Goal: Task Accomplishment & Management: Complete application form

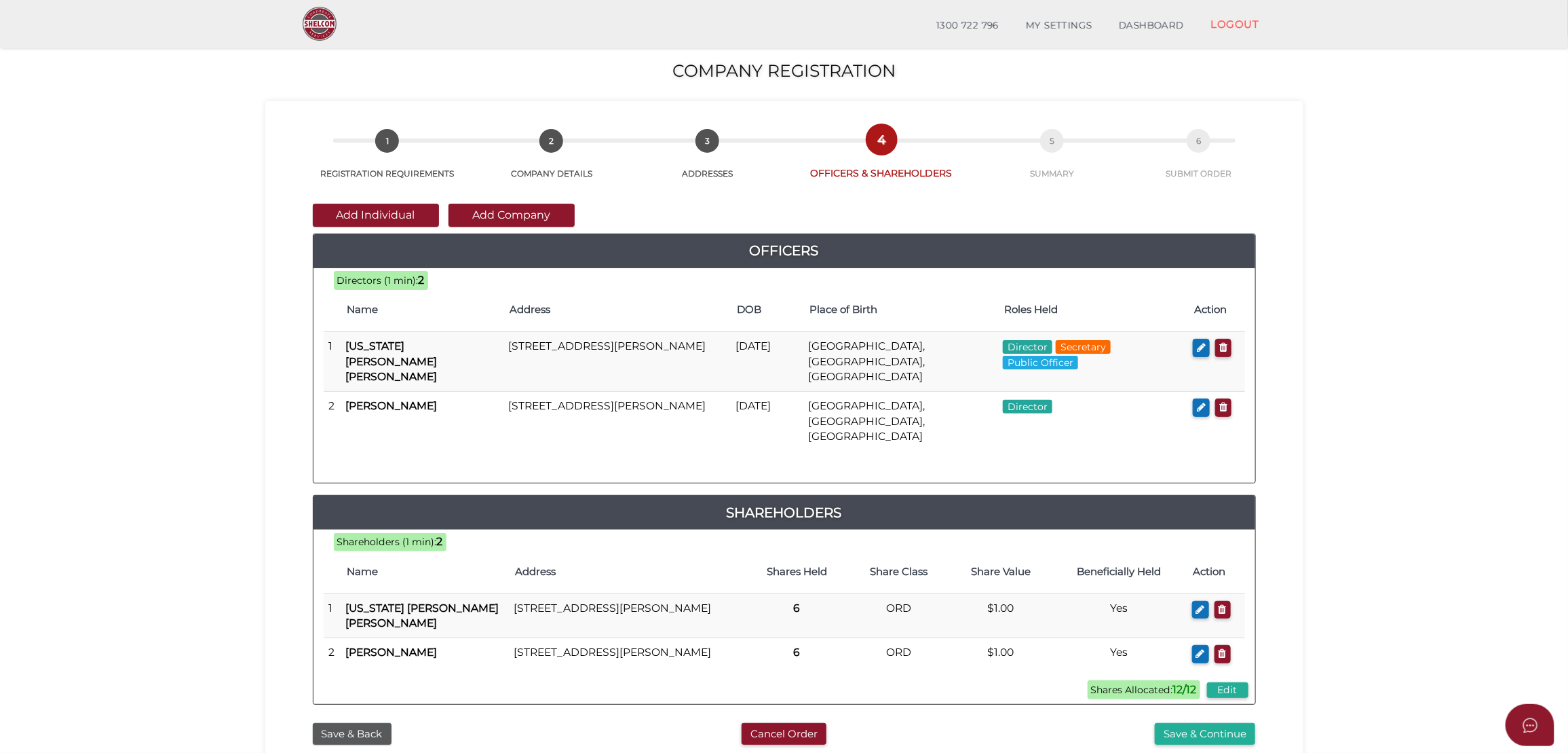
scroll to position [179, 0]
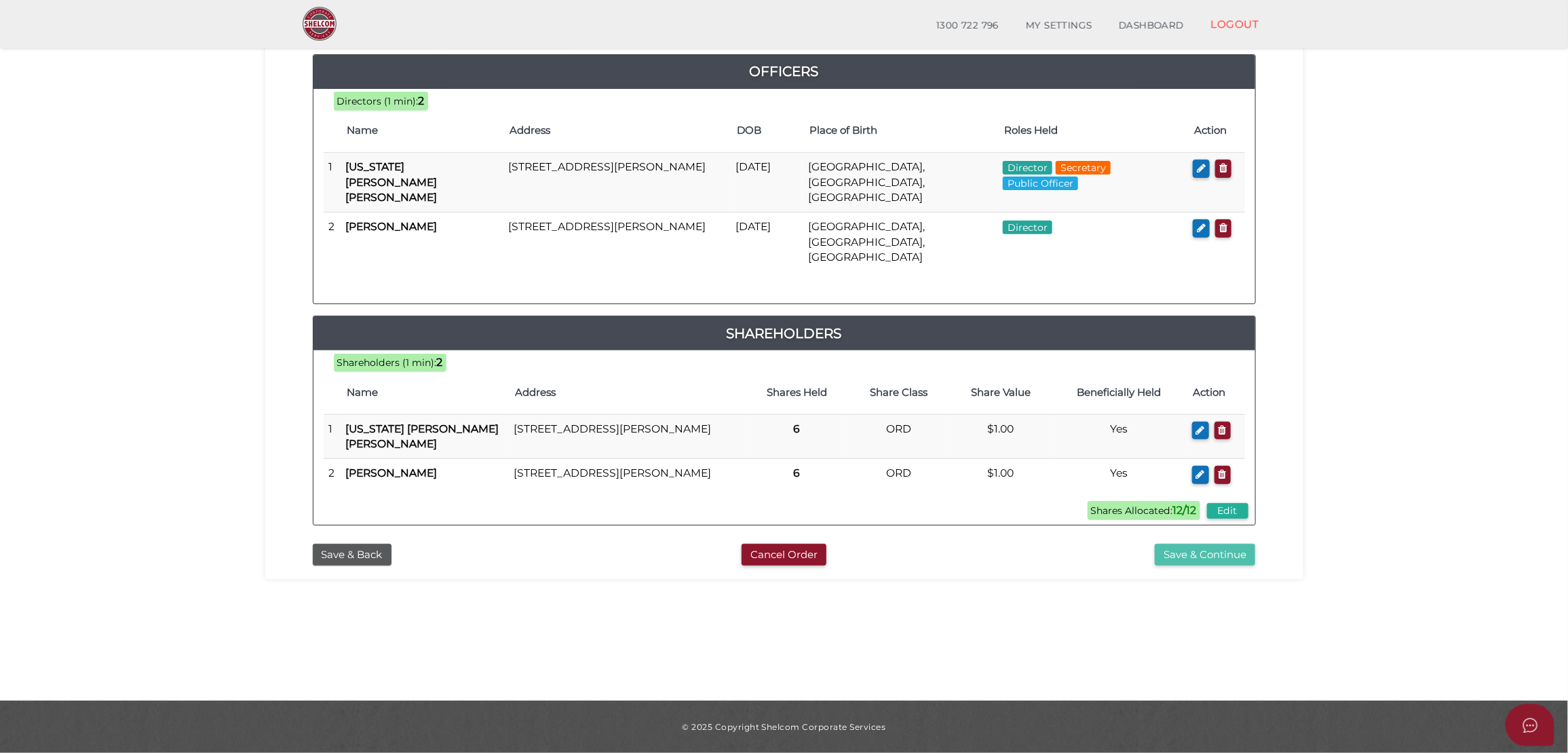
click at [1247, 546] on button "Save & Continue" at bounding box center [1204, 555] width 100 height 22
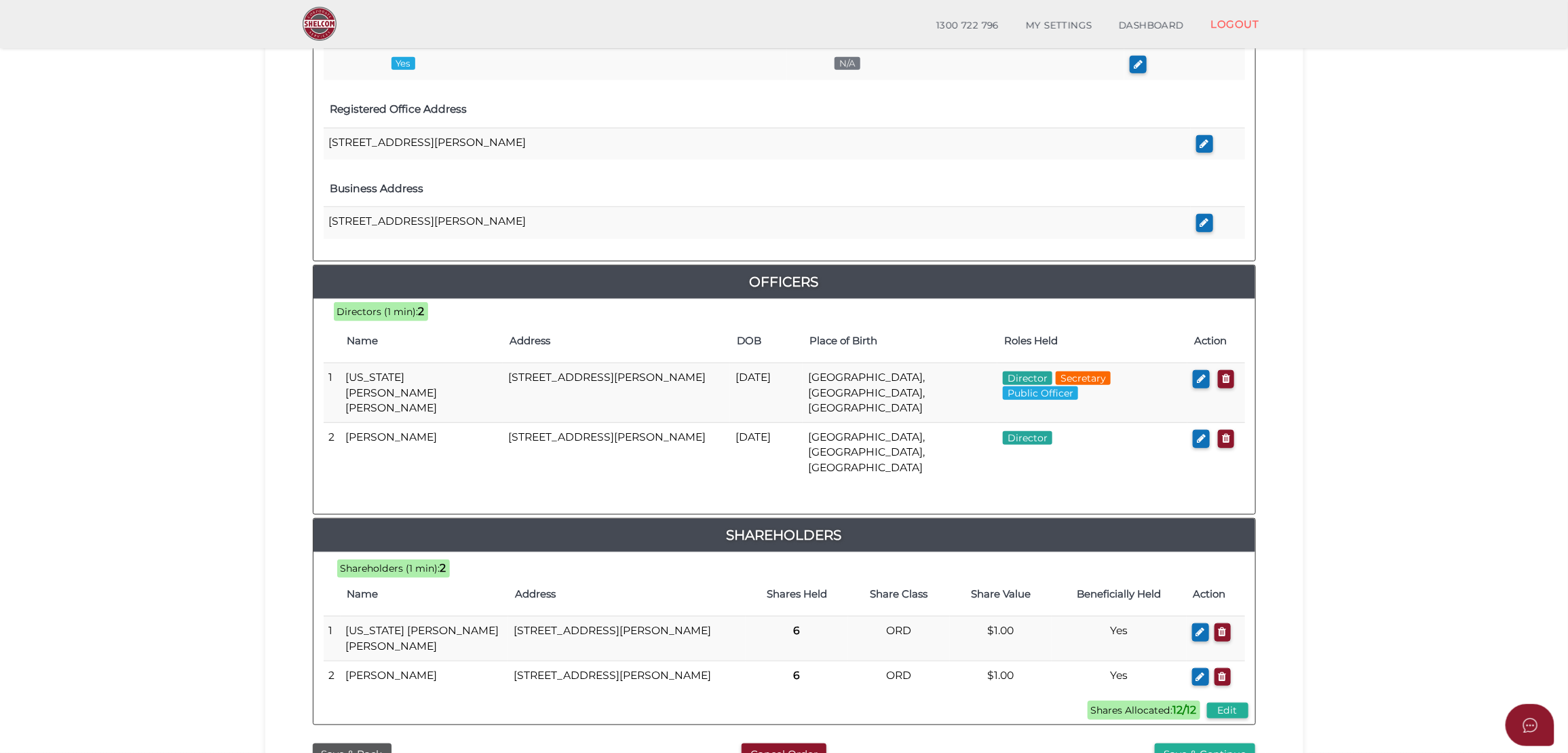
scroll to position [542, 0]
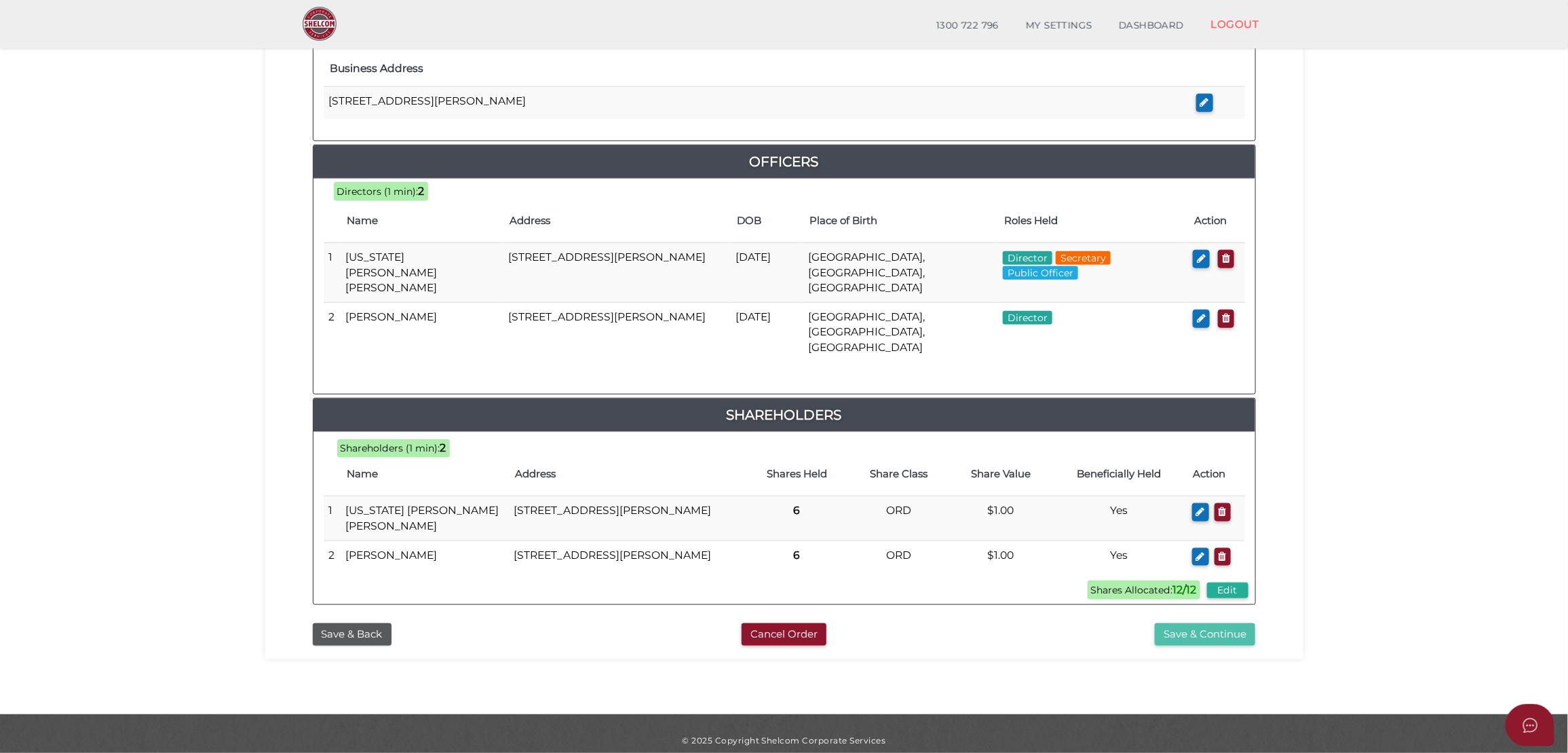
click at [1206, 629] on button "Save & Continue" at bounding box center [1204, 633] width 100 height 22
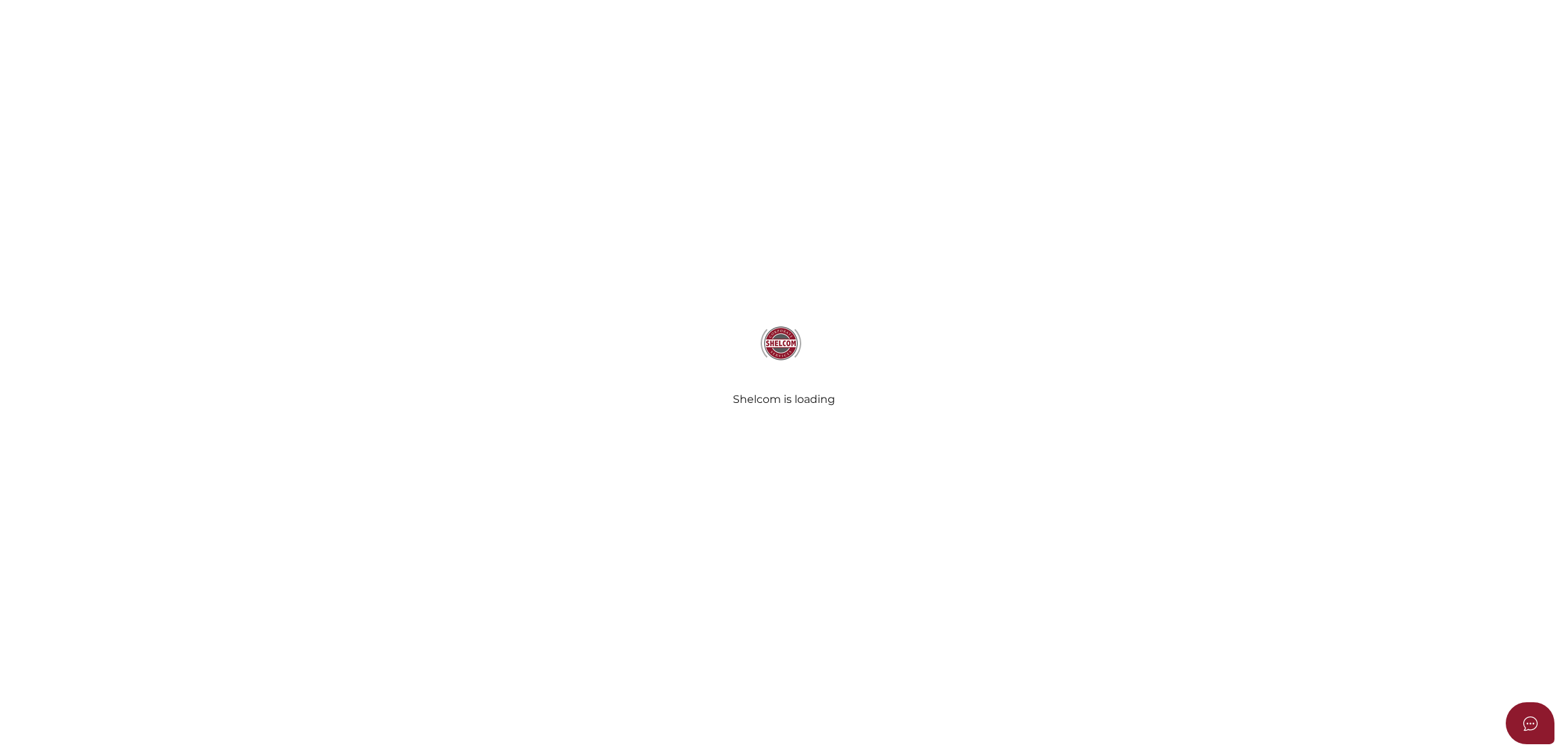
select select "Comb Binding"
select select "No"
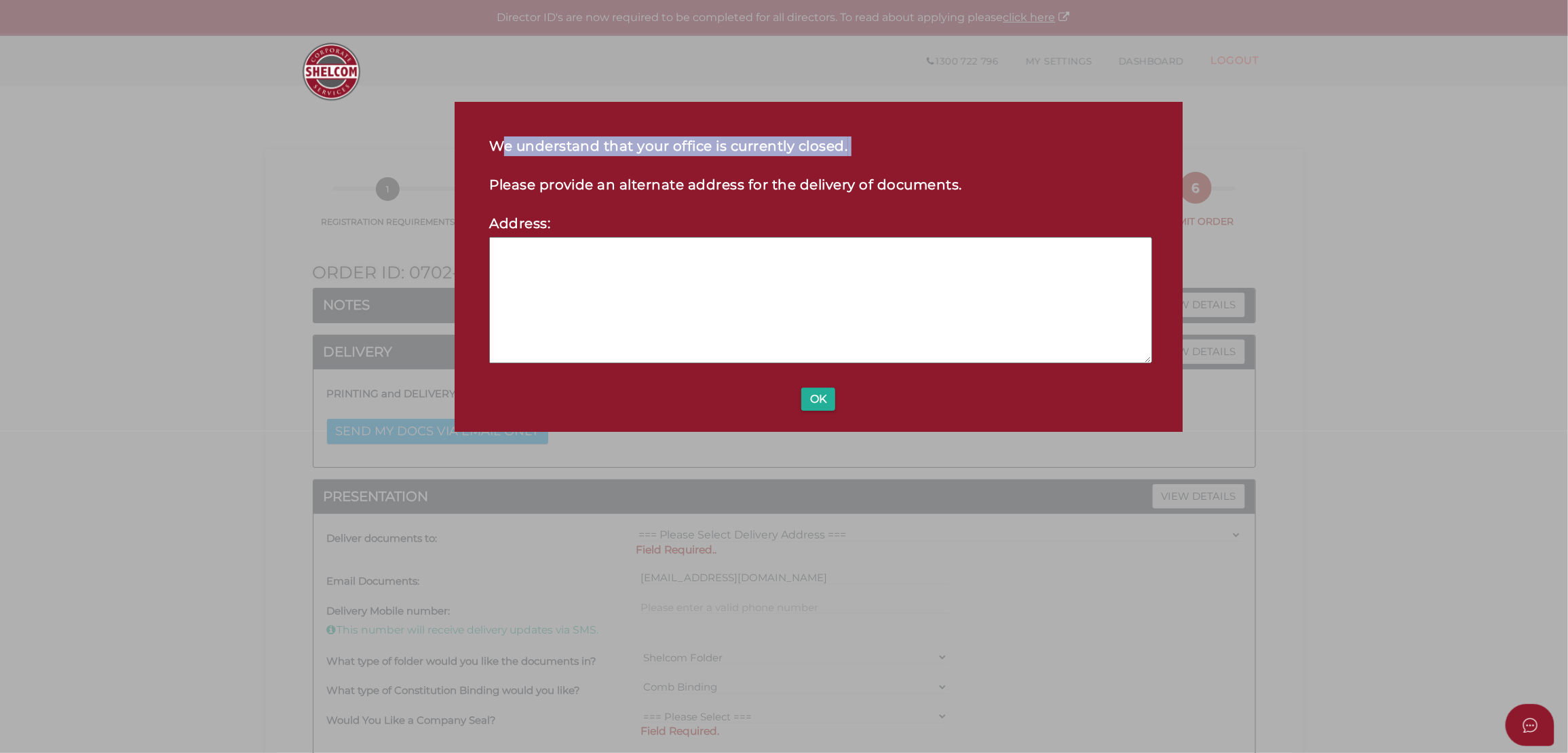
drag, startPoint x: 506, startPoint y: 143, endPoint x: 821, endPoint y: 158, distance: 315.4
click at [821, 158] on div "We understand that your office is currently closed. Please provide an alternate…" at bounding box center [818, 267] width 728 height 330
drag, startPoint x: 821, startPoint y: 158, endPoint x: 781, endPoint y: 173, distance: 42.7
click at [781, 173] on div "We understand that your office is currently closed. Please provide an alternate…" at bounding box center [818, 267] width 728 height 330
click at [805, 380] on div "We understand that your office is currently closed. Please provide an alternate…" at bounding box center [818, 267] width 728 height 330
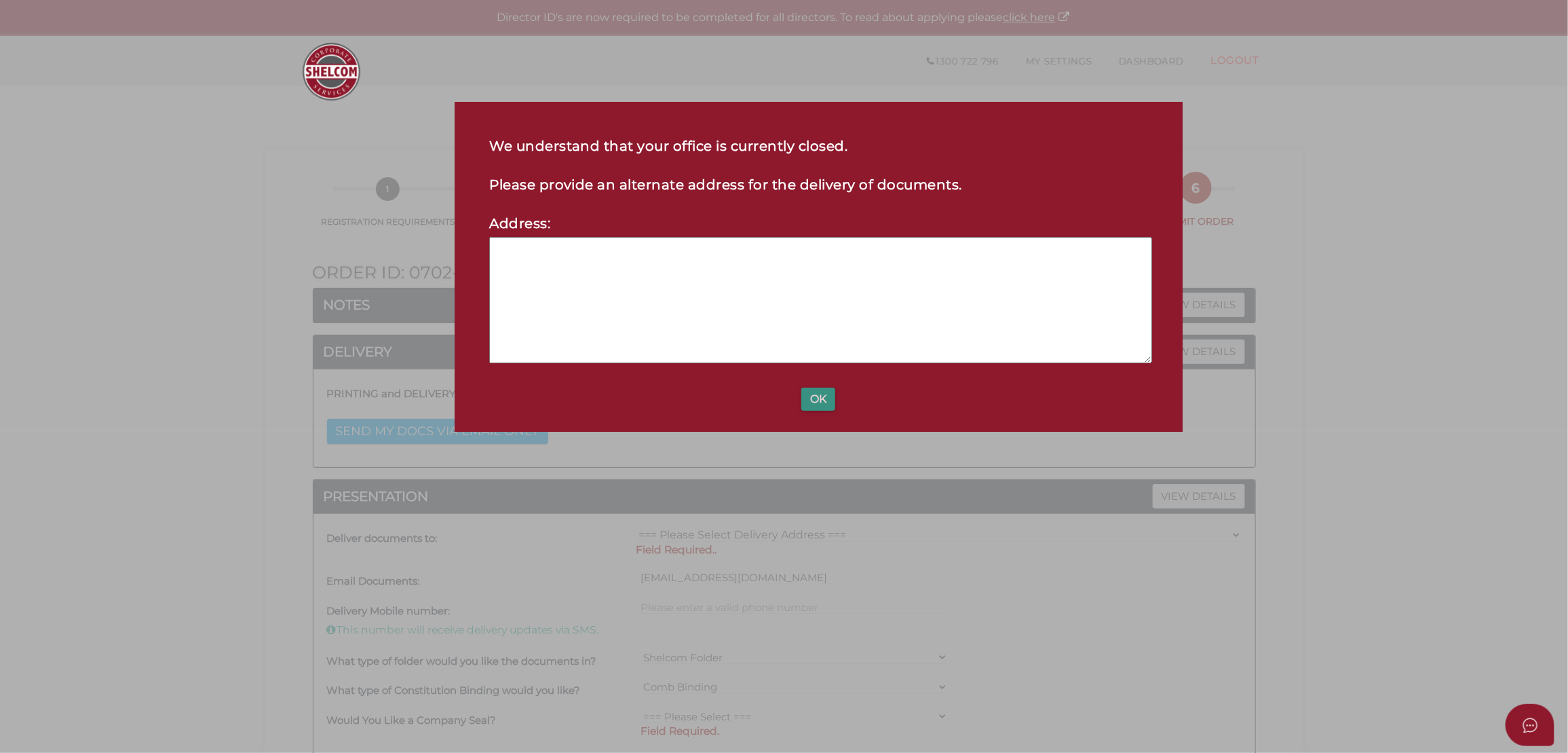
click at [816, 396] on button "OK" at bounding box center [818, 399] width 34 height 23
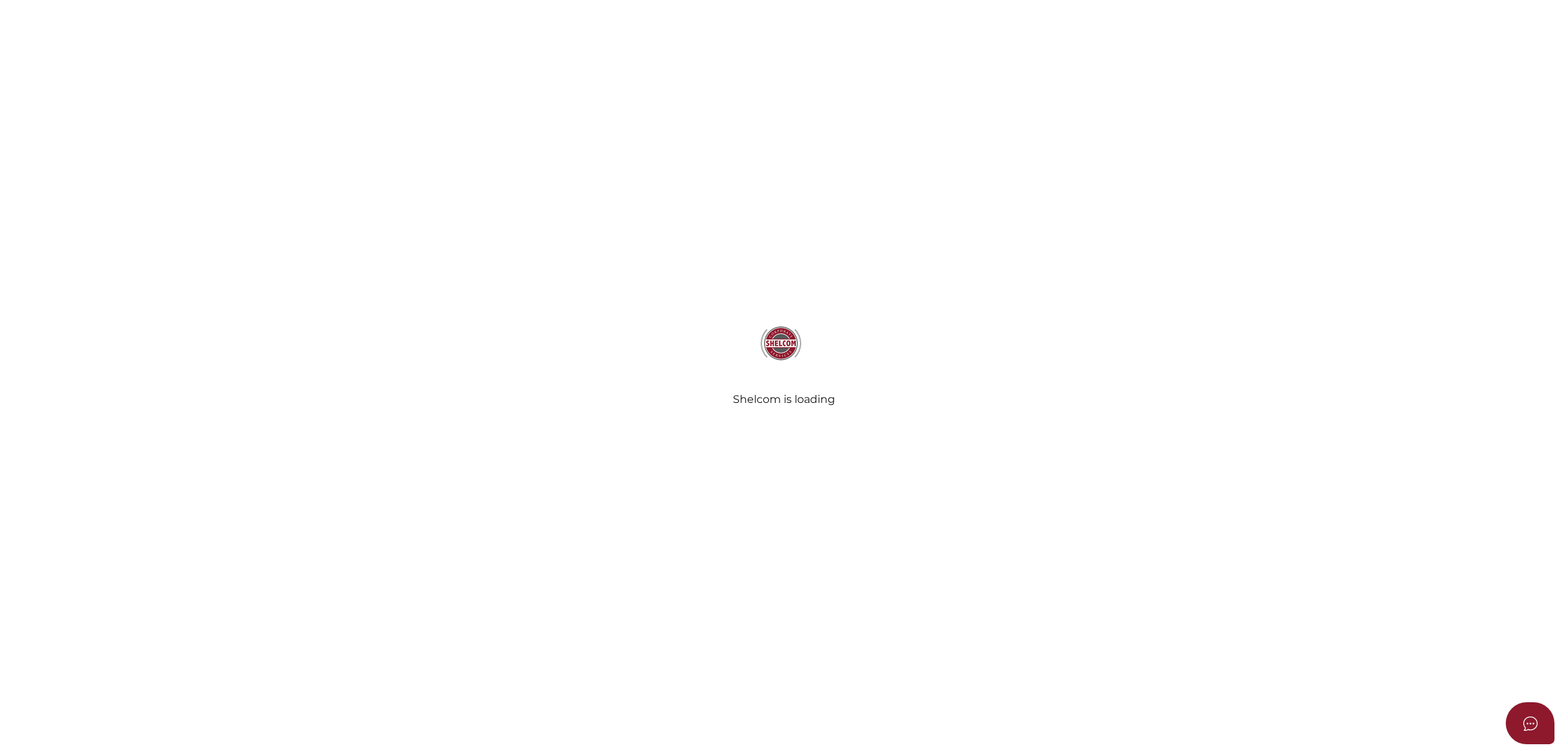
select select "Comb Binding"
select select "No"
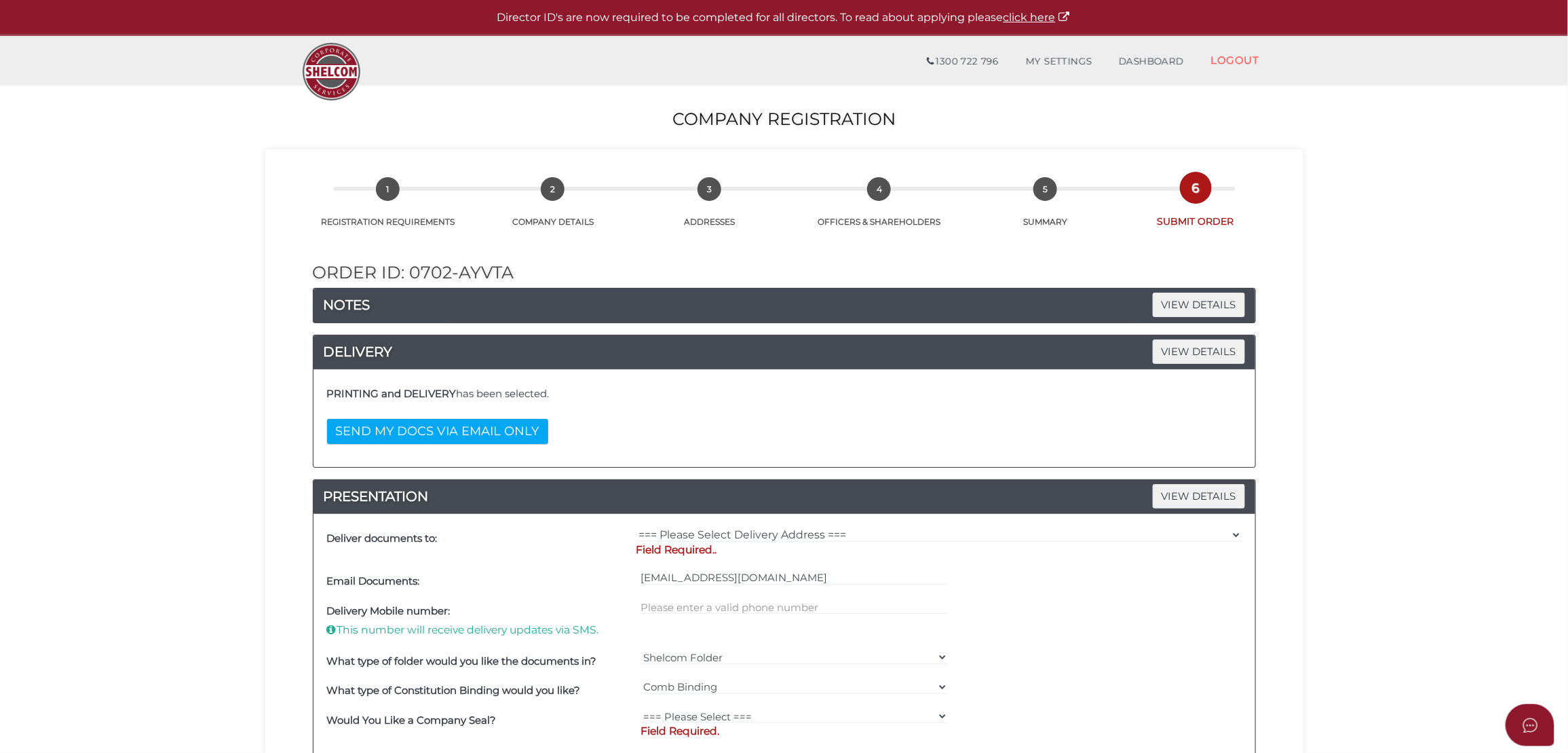
scroll to position [59, 0]
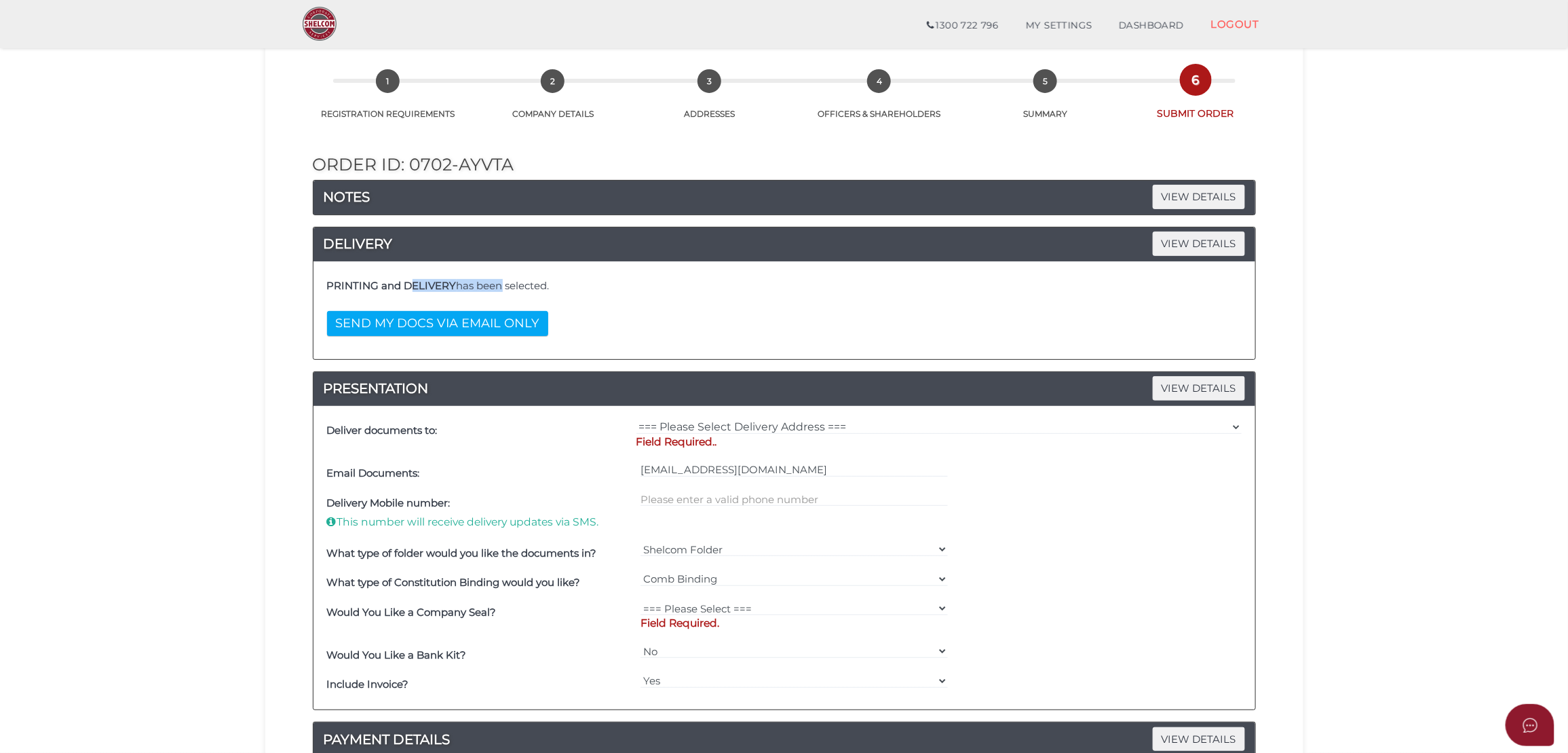
drag, startPoint x: 411, startPoint y: 286, endPoint x: 498, endPoint y: 286, distance: 87.0
click at [498, 286] on h4 "PRINTING and DELIVERY has been selected." at bounding box center [784, 286] width 914 height 12
drag, startPoint x: 498, startPoint y: 286, endPoint x: 589, endPoint y: 286, distance: 91.0
click at [589, 286] on h4 "PRINTING and DELIVERY has been selected." at bounding box center [784, 286] width 914 height 12
drag, startPoint x: 322, startPoint y: 284, endPoint x: 463, endPoint y: 289, distance: 141.1
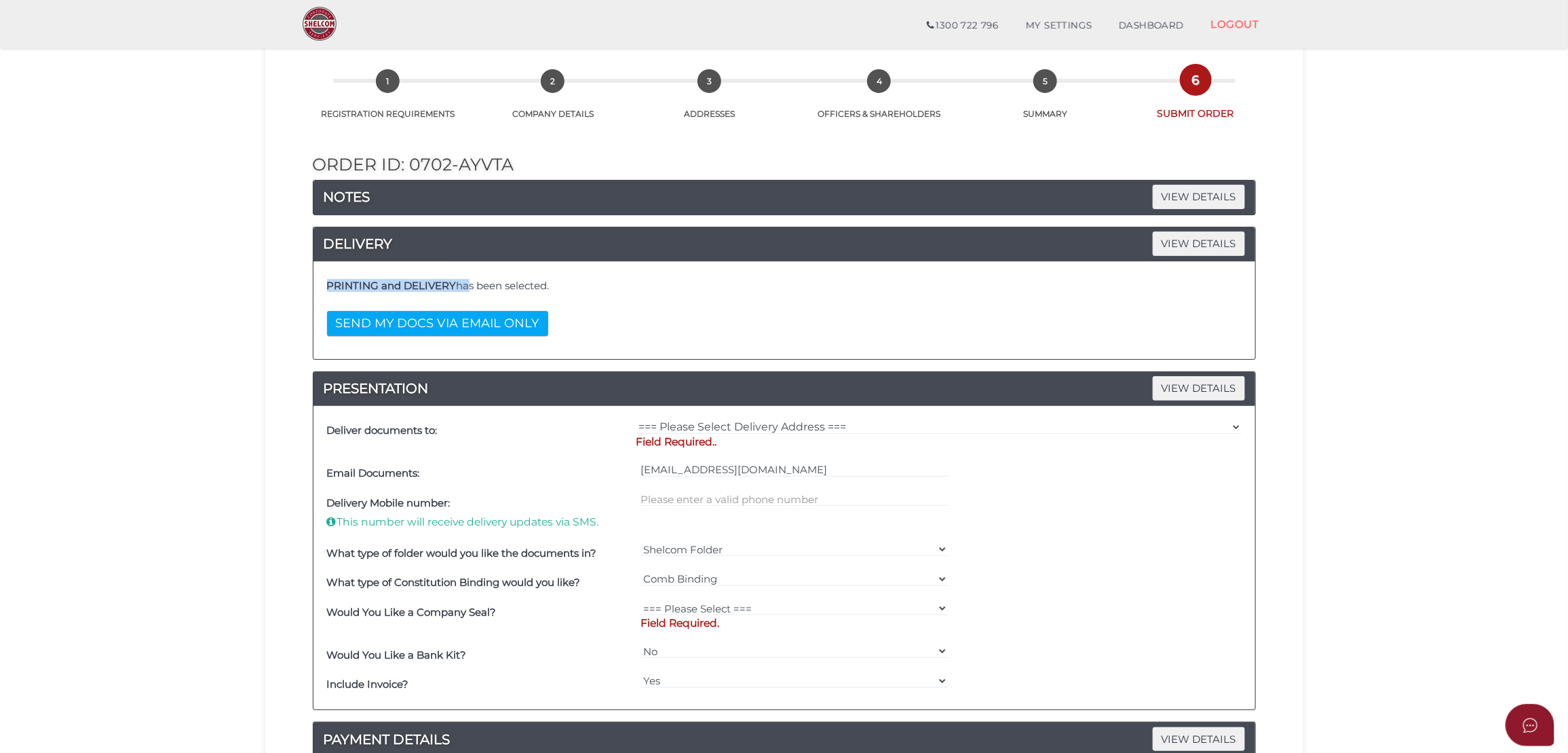
click at [463, 289] on div "PRINTING and DELIVERY has been selected. SEND MY DOCS VIA EMAIL ONLY" at bounding box center [784, 310] width 921 height 78
drag, startPoint x: 463, startPoint y: 289, endPoint x: 499, endPoint y: 284, distance: 36.3
click at [499, 284] on h4 "PRINTING and DELIVERY has been selected." at bounding box center [784, 286] width 914 height 12
drag, startPoint x: 576, startPoint y: 327, endPoint x: 425, endPoint y: 318, distance: 151.3
click at [425, 318] on div "PRINTING and DELIVERY has been selected. SEND MY DOCS VIA EMAIL ONLY" at bounding box center [784, 310] width 921 height 78
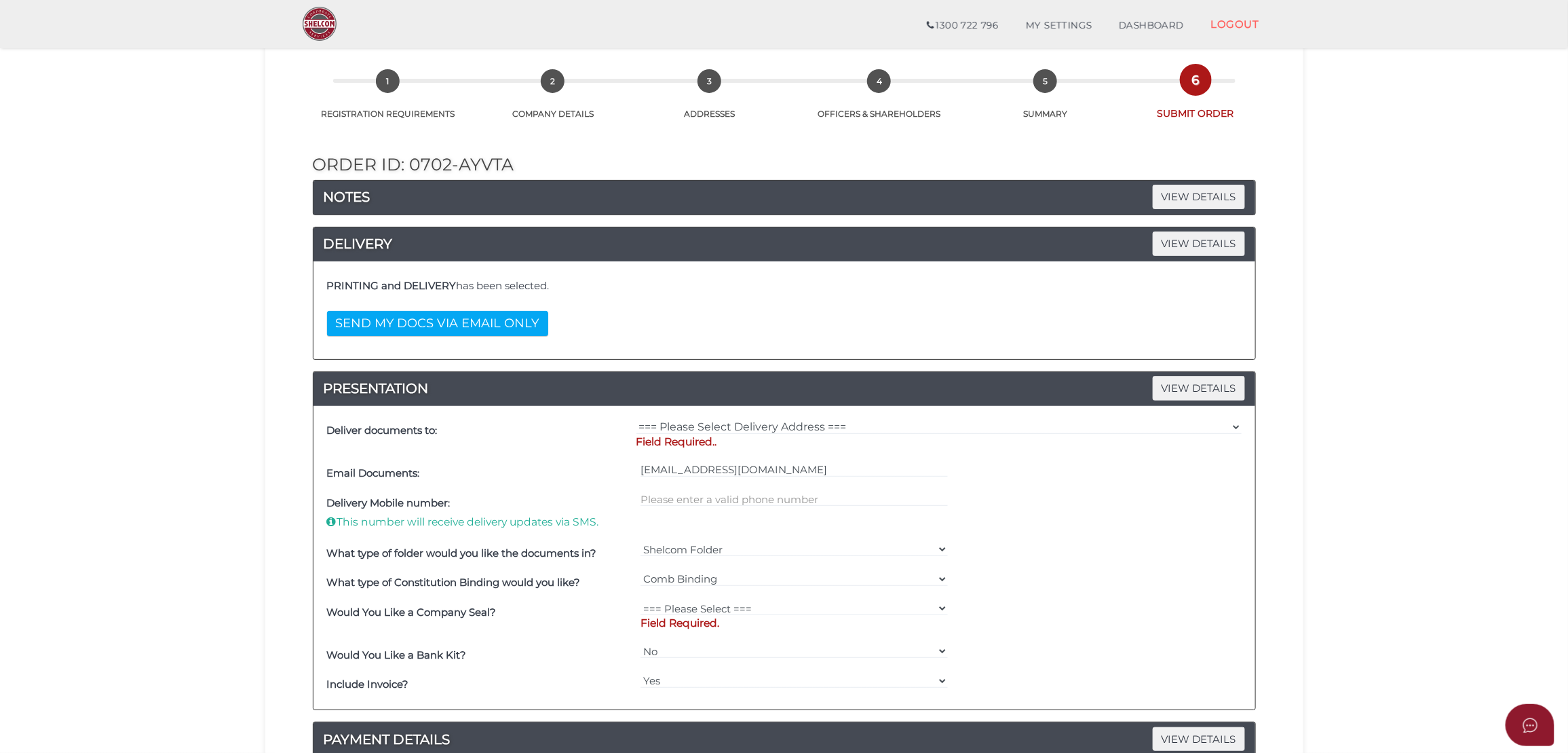
click at [193, 306] on section "Company Registration 9a99c379ecf92272ab997715d19e06bb 1 REGISTRATION REQUIREMEN…" at bounding box center [784, 512] width 1568 height 1071
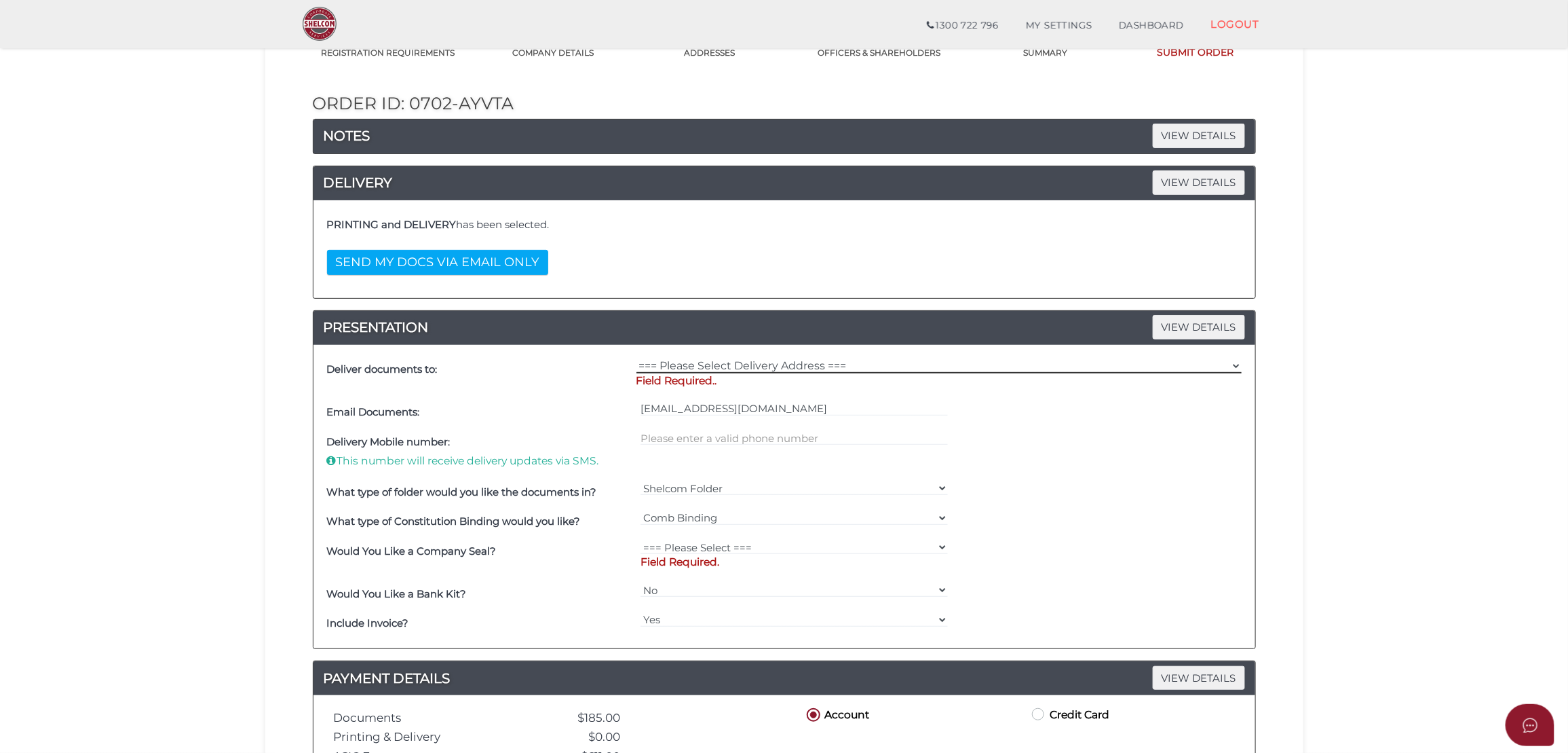
drag, startPoint x: 677, startPoint y: 365, endPoint x: 688, endPoint y: 369, distance: 11.7
click at [677, 365] on select "=== Please Select Delivery Address === (User Address - [PERSON_NAME][GEOGRAPHIC…" at bounding box center [939, 365] width 605 height 15
select select "0"
click at [636, 359] on select "=== Please Select Delivery Address === (User Address - [PERSON_NAME][GEOGRAPHIC…" at bounding box center [939, 365] width 605 height 15
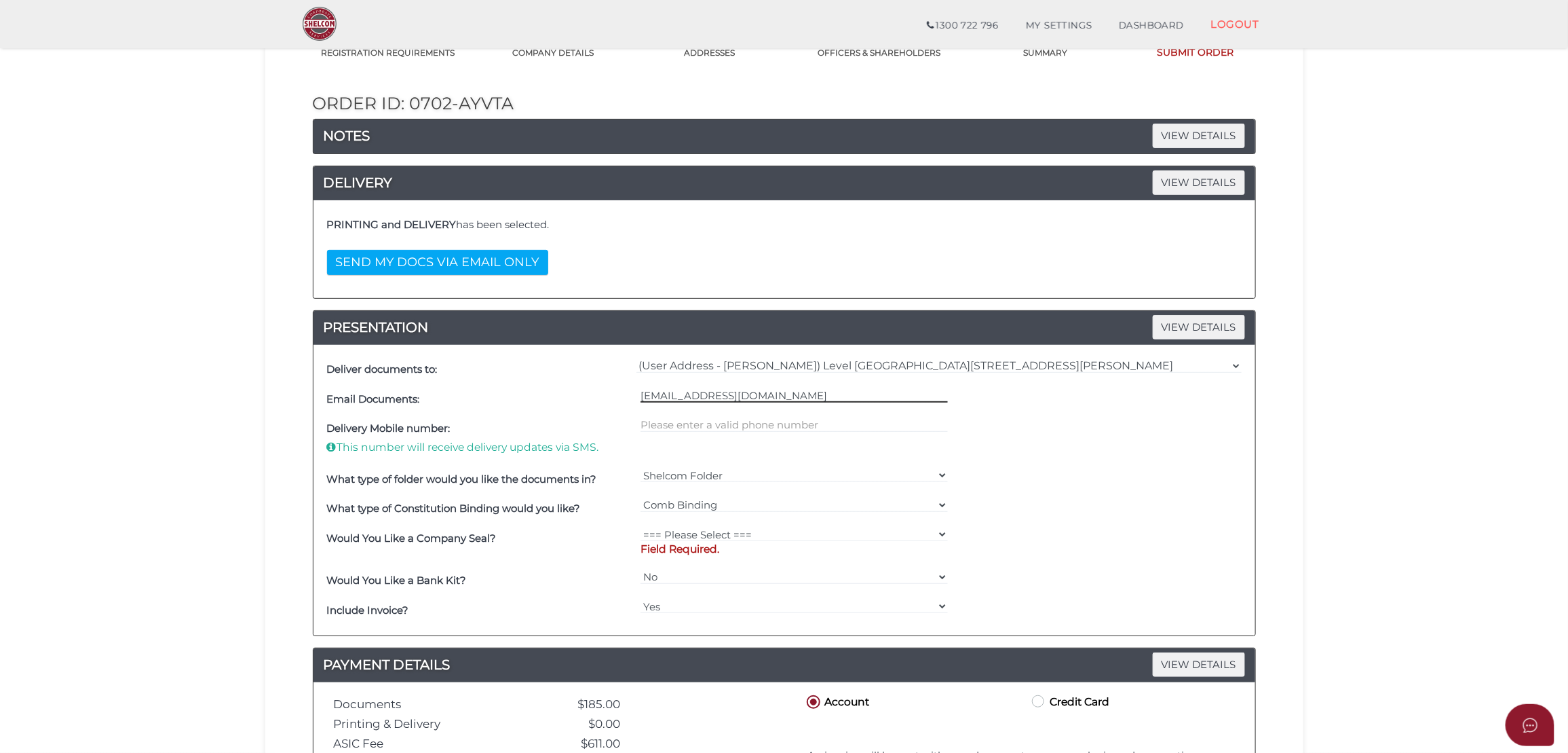
click at [772, 399] on input "[EMAIL_ADDRESS][DOMAIN_NAME]" at bounding box center [794, 394] width 307 height 15
click at [739, 432] on input "text" at bounding box center [794, 424] width 307 height 15
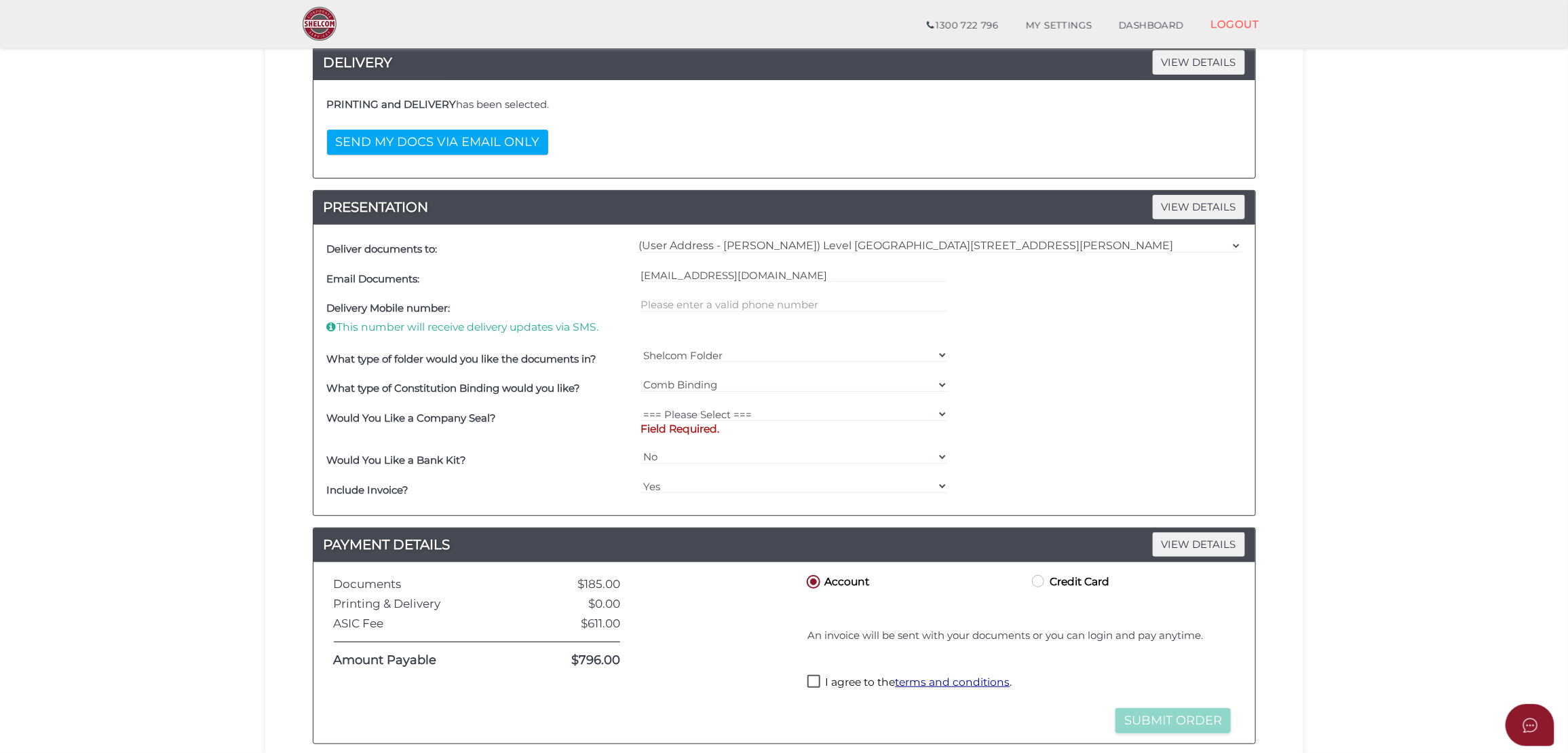
click at [498, 360] on b "What type of folder would you like the documents in?" at bounding box center [462, 358] width 270 height 13
click at [763, 359] on select "Shelcom Folder === Please Select === Shelcom Folder Client Supplied Folder No F…" at bounding box center [794, 354] width 307 height 15
click at [640, 348] on select "Shelcom Folder === Please Select === Shelcom Folder Client Supplied Folder No F…" at bounding box center [794, 354] width 307 height 15
click at [681, 402] on div "=== Please Select === Comb Binding No Binding" at bounding box center [794, 388] width 314 height 30
drag, startPoint x: 713, startPoint y: 384, endPoint x: 696, endPoint y: 384, distance: 17.0
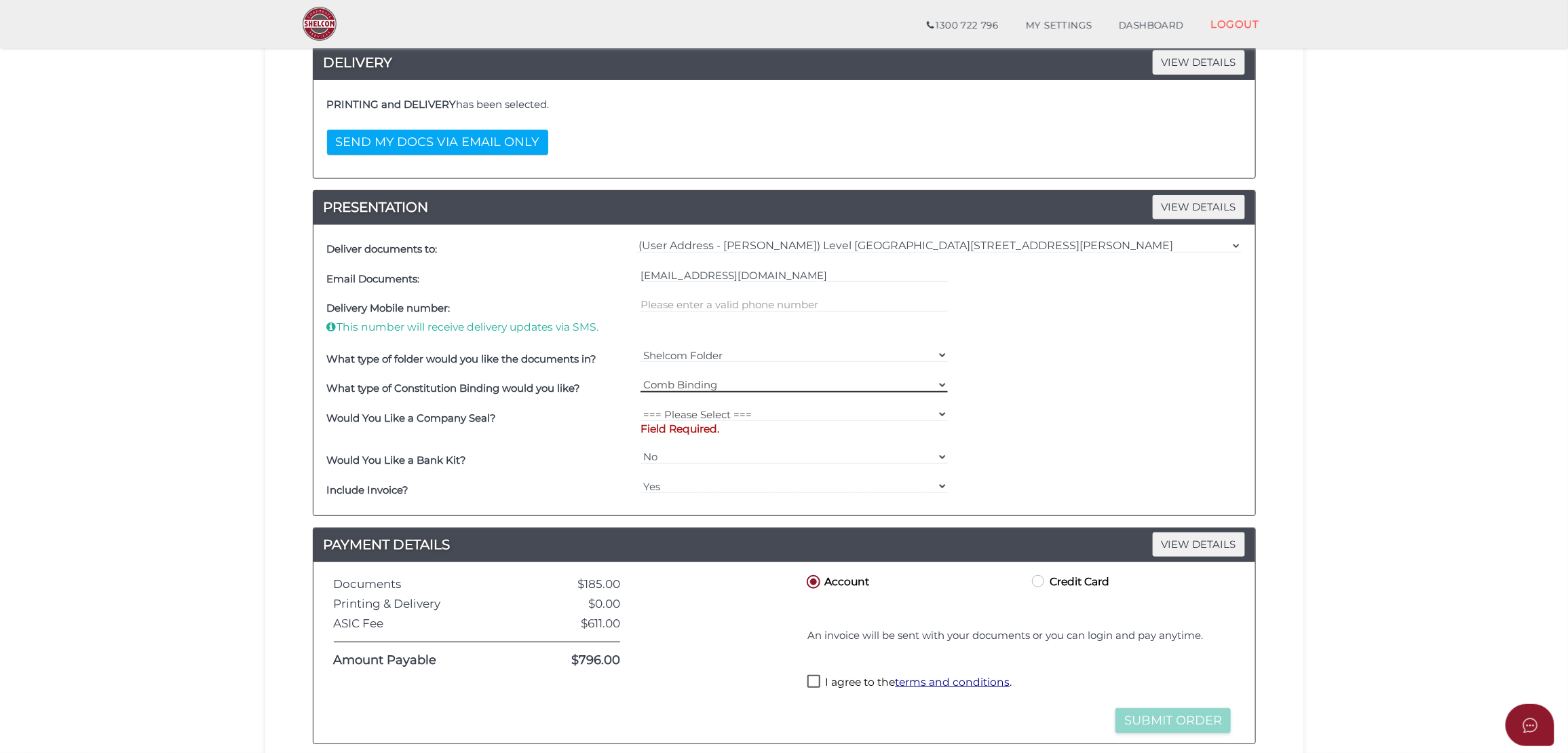
click at [713, 384] on select "=== Please Select === Comb Binding No Binding" at bounding box center [794, 384] width 307 height 15
click at [640, 378] on select "=== Please Select === Comb Binding No Binding" at bounding box center [794, 384] width 307 height 15
click at [672, 413] on select "=== Please Select === Fold Seal $50 No Seal" at bounding box center [794, 413] width 307 height 15
select select "0"
click at [640, 408] on select "=== Please Select === Fold Seal $50 No Seal" at bounding box center [794, 413] width 307 height 15
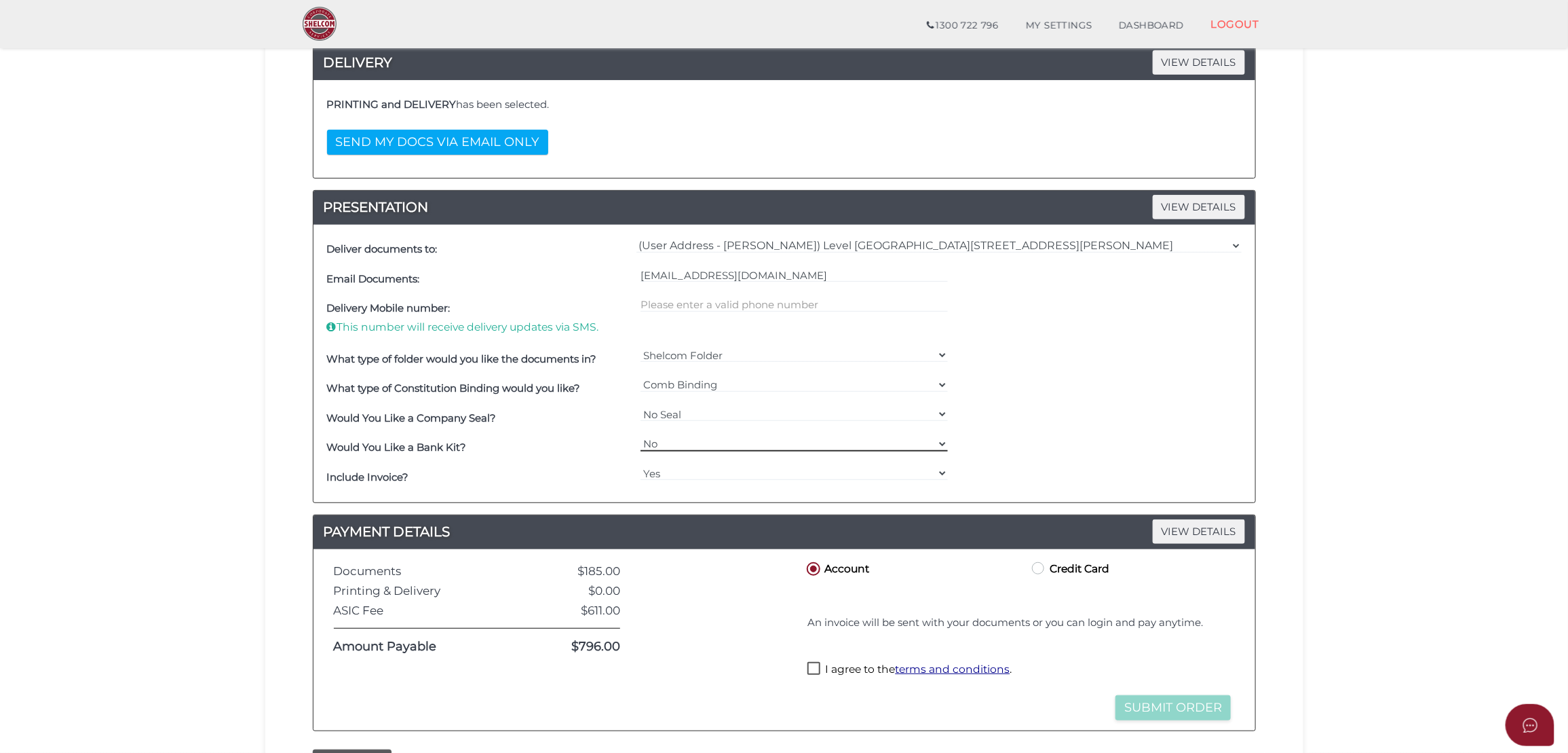
click at [665, 441] on select "Yes No" at bounding box center [794, 444] width 307 height 15
click at [121, 259] on section "Company Registration 9a99c379ecf92272ab997715d19e06bb 1 REGISTRATION REQUIREMEN…" at bounding box center [784, 317] width 1568 height 1045
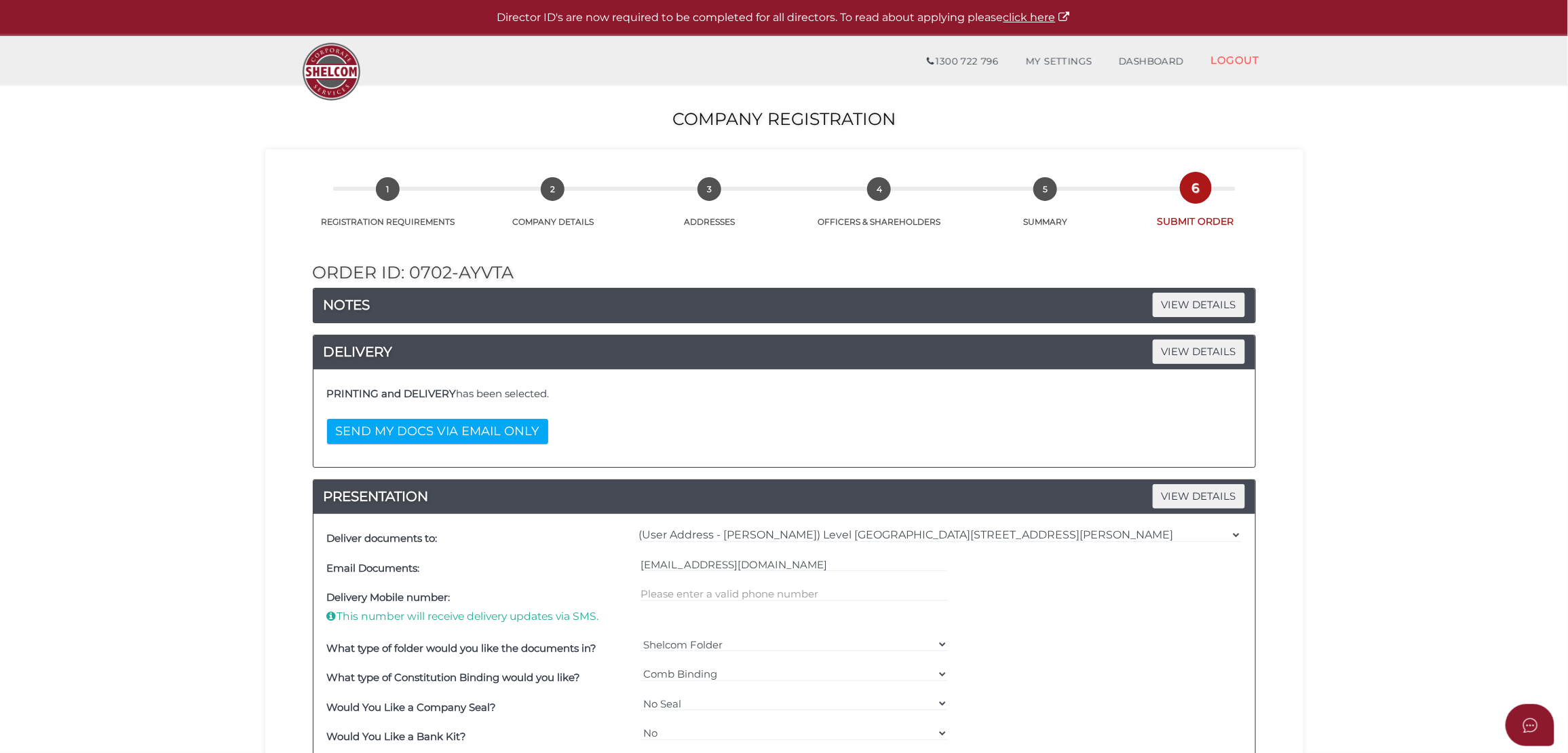
scroll to position [382, 0]
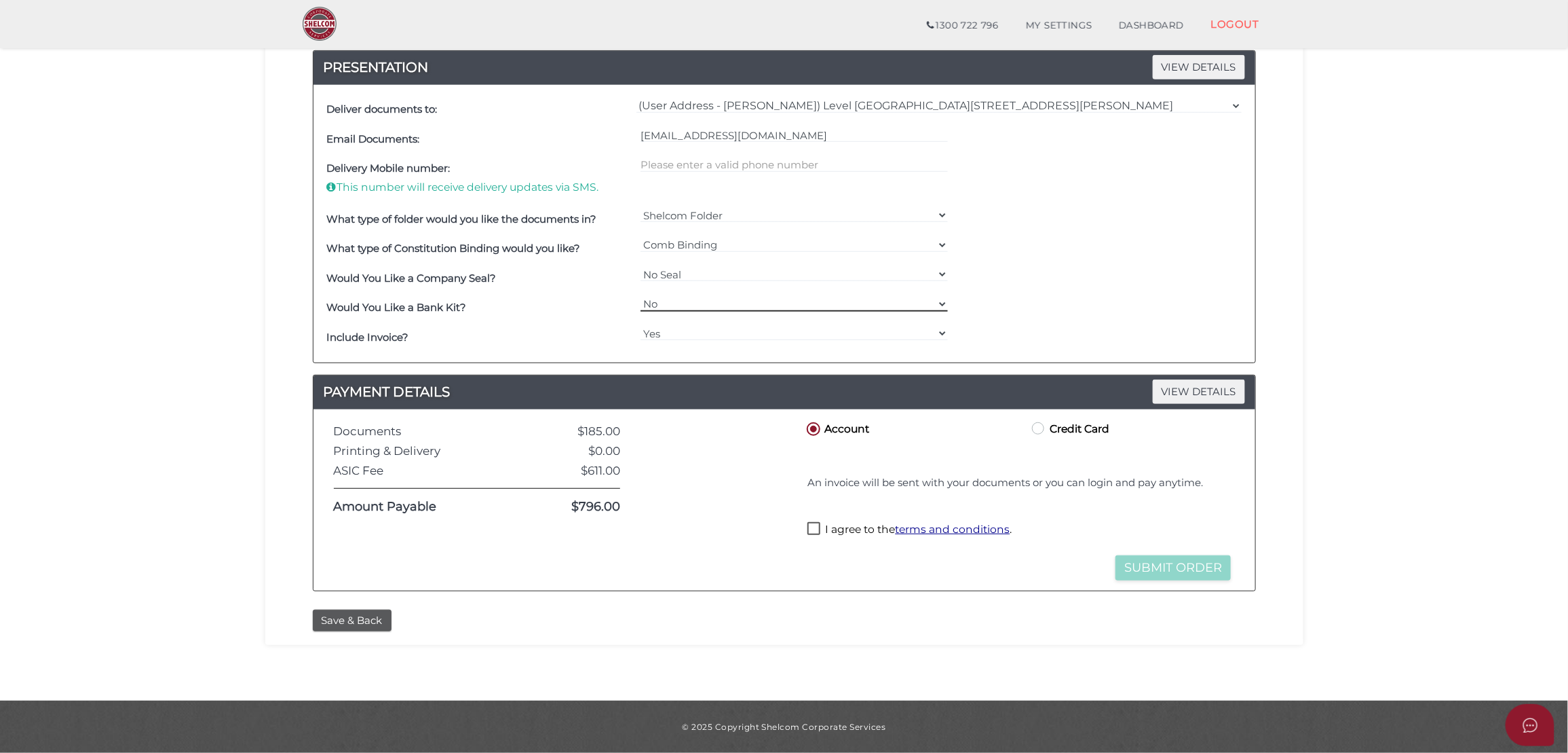
drag, startPoint x: 679, startPoint y: 306, endPoint x: 714, endPoint y: 305, distance: 35.0
click at [679, 306] on select "Yes No" at bounding box center [794, 304] width 307 height 15
click at [718, 303] on select "Yes No" at bounding box center [794, 304] width 307 height 15
drag, startPoint x: 701, startPoint y: 333, endPoint x: 685, endPoint y: 336, distance: 16.3
click at [701, 333] on select "Yes No" at bounding box center [794, 333] width 307 height 15
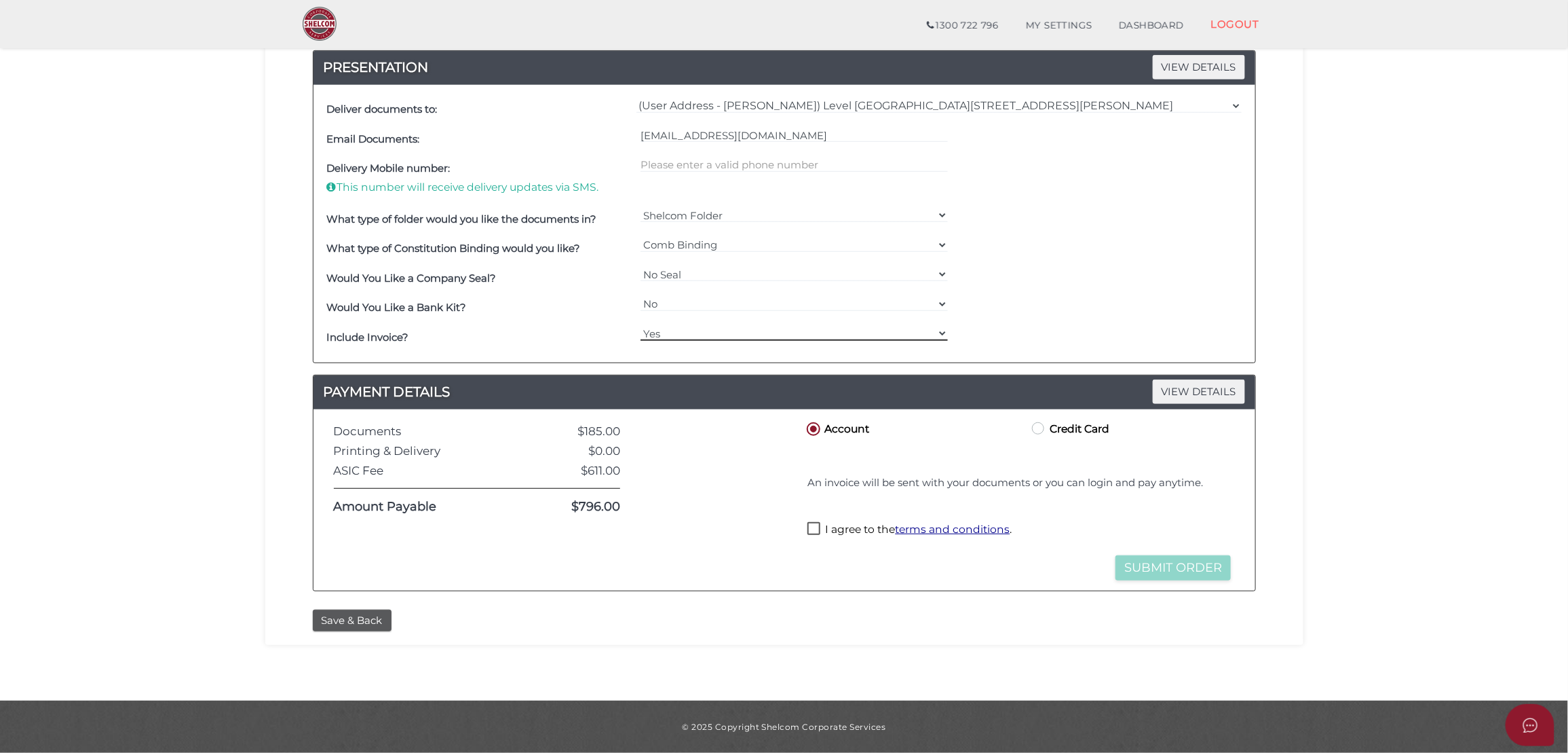
click at [690, 331] on select "Yes No" at bounding box center [794, 333] width 307 height 15
click at [834, 530] on label "I agree to the terms and conditions ." at bounding box center [909, 529] width 204 height 17
checkbox input "true"
click at [1185, 569] on button "Submit Order" at bounding box center [1173, 568] width 116 height 25
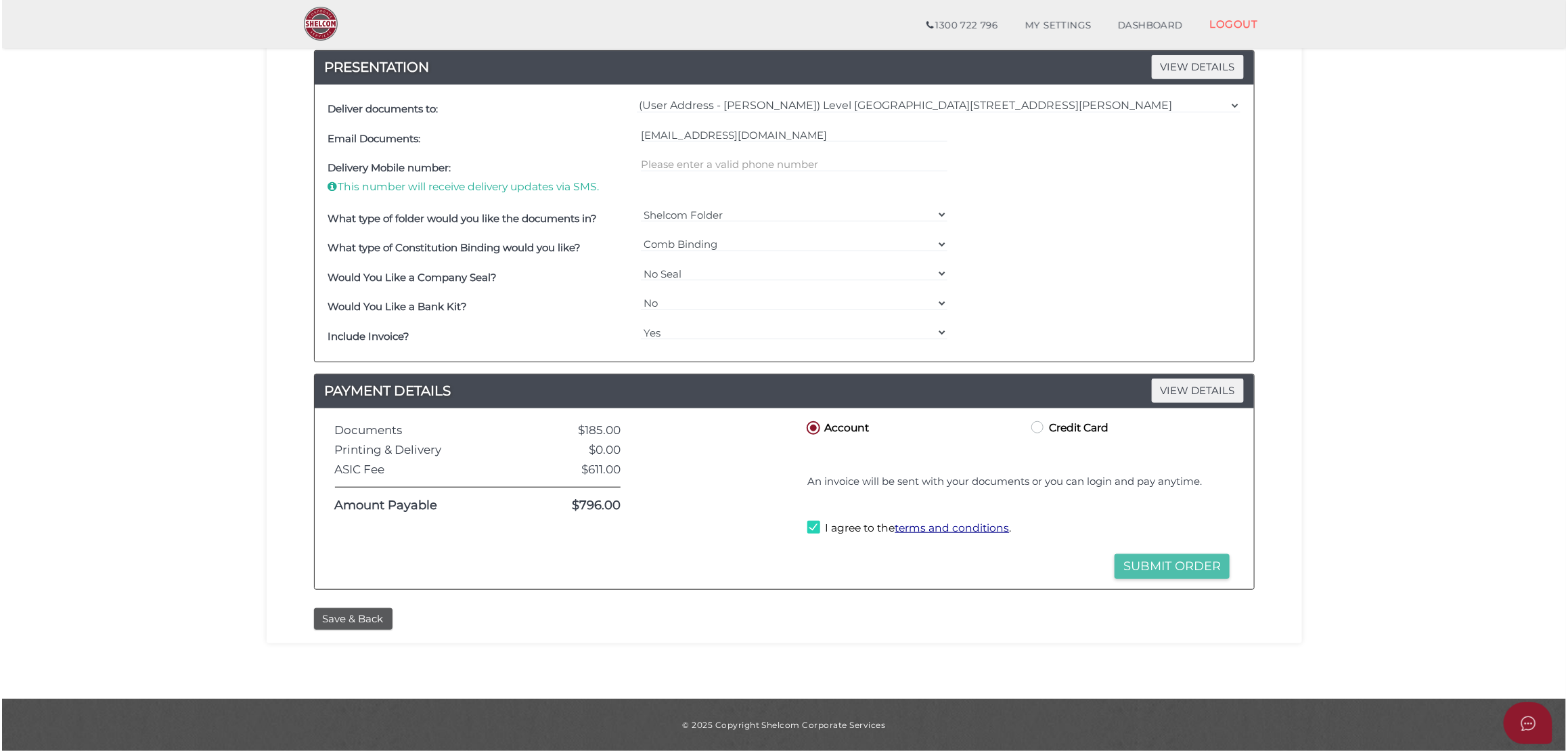
scroll to position [0, 0]
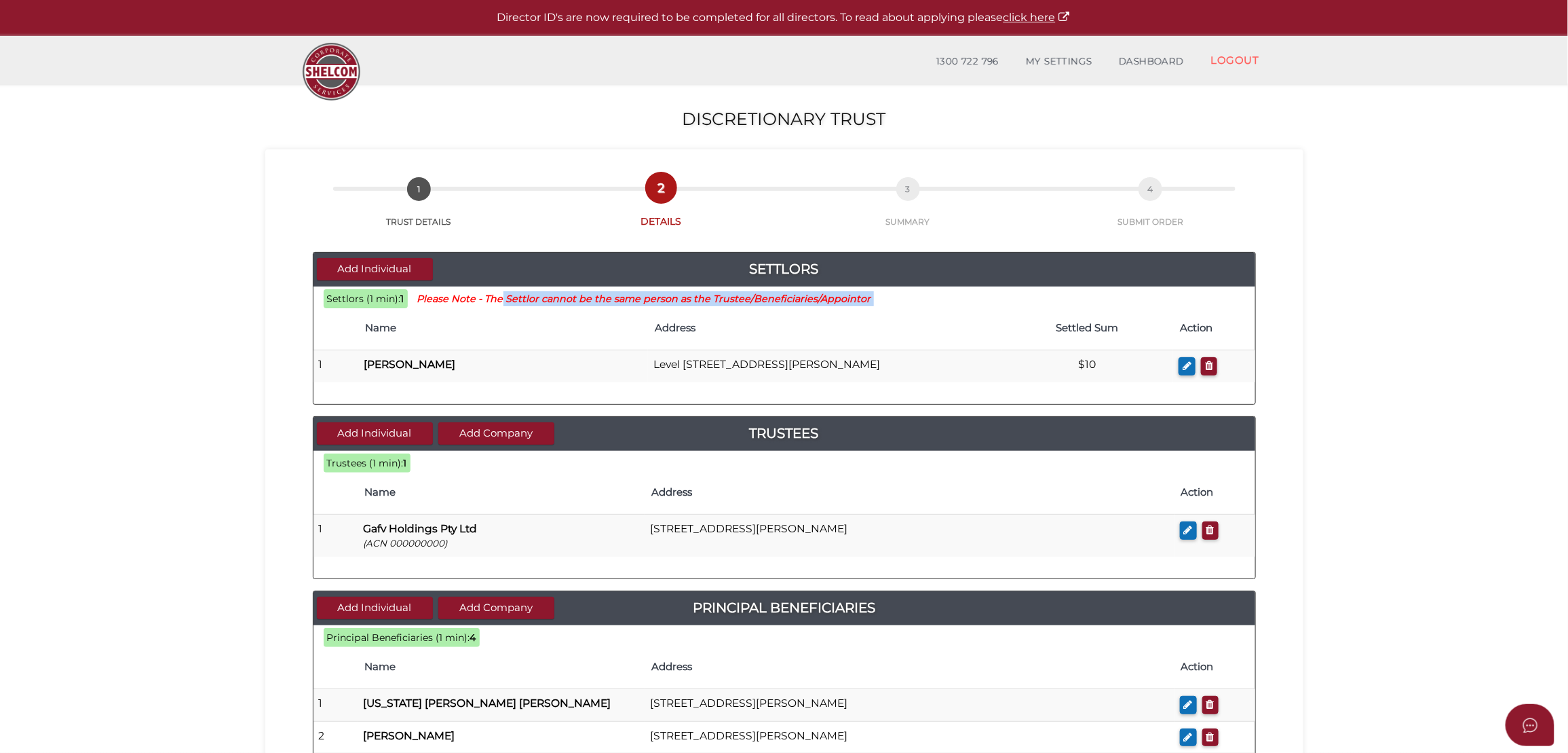
drag, startPoint x: 500, startPoint y: 297, endPoint x: 860, endPoint y: 295, distance: 360.0
click at [860, 295] on div "Settlors (1 min): 1 Please Note - The Settlor cannot be the same person as the …" at bounding box center [784, 344] width 942 height 118
drag, startPoint x: 860, startPoint y: 295, endPoint x: 747, endPoint y: 297, distance: 113.0
click at [747, 297] on small "Please Note - The Settlor cannot be the same person as the Trustee/Beneficiarie…" at bounding box center [644, 299] width 454 height 13
click at [705, 304] on small "Please Note - The Settlor cannot be the same person as the Trustee/Beneficiarie…" at bounding box center [644, 299] width 454 height 13
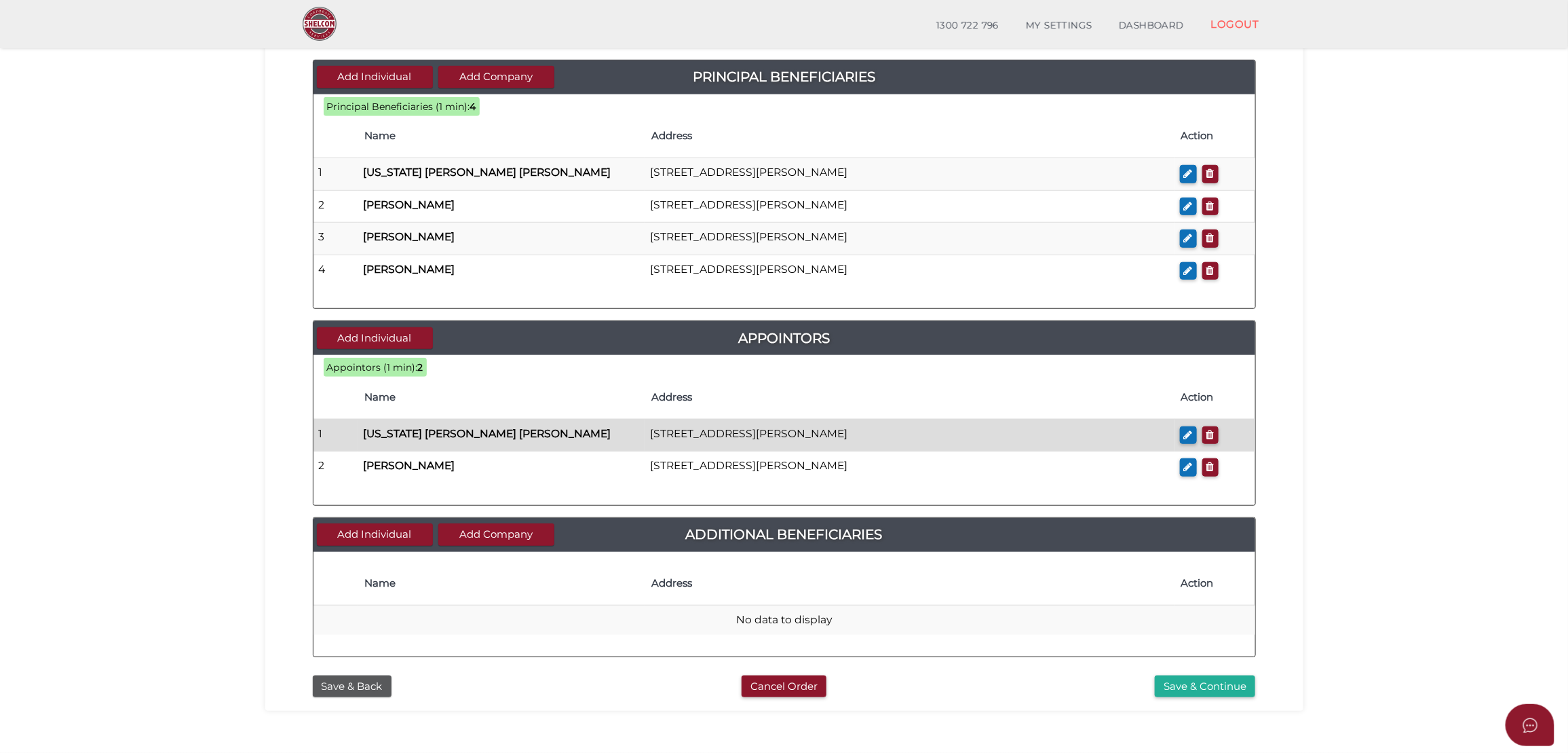
scroll to position [554, 0]
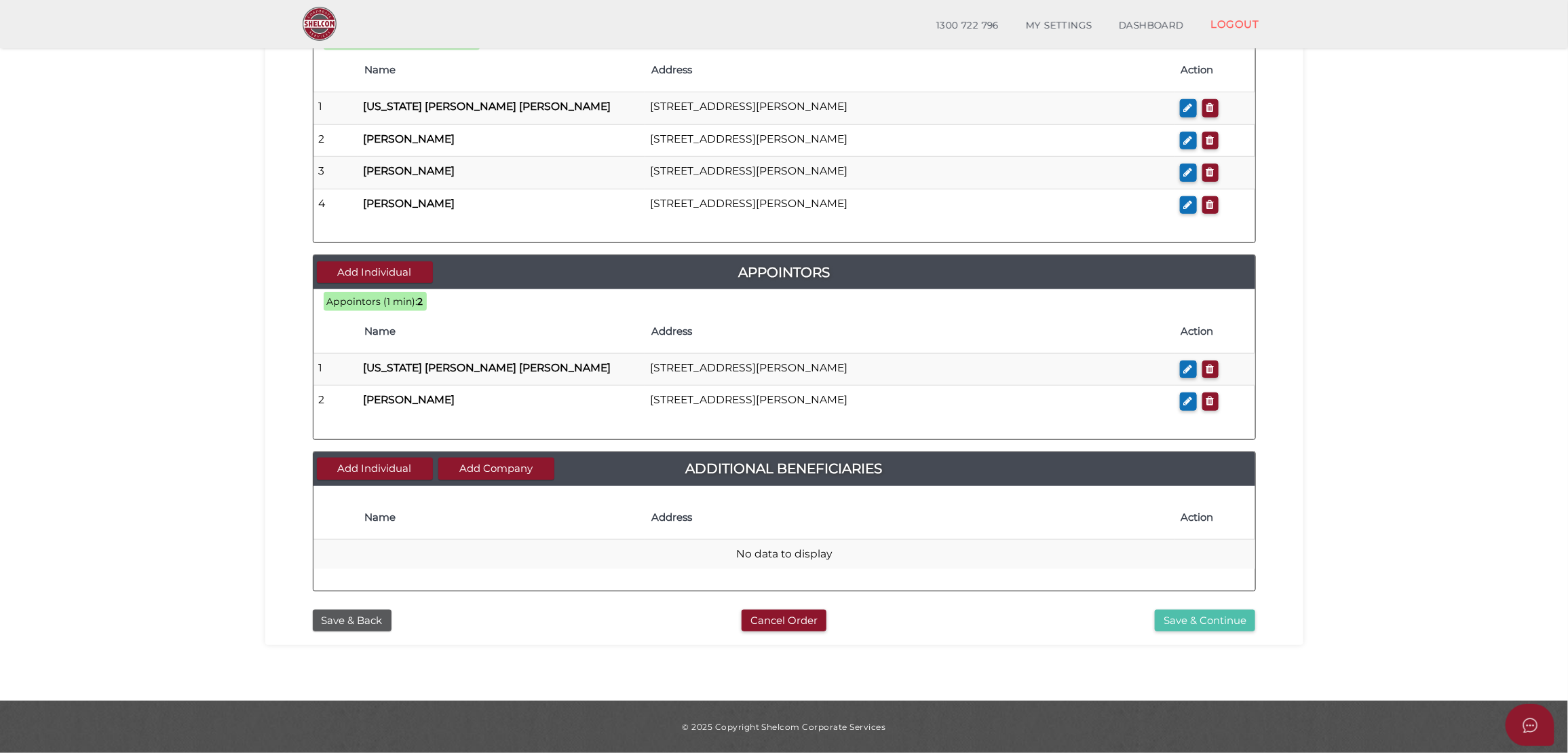
click at [1179, 623] on button "Save & Continue" at bounding box center [1204, 620] width 100 height 22
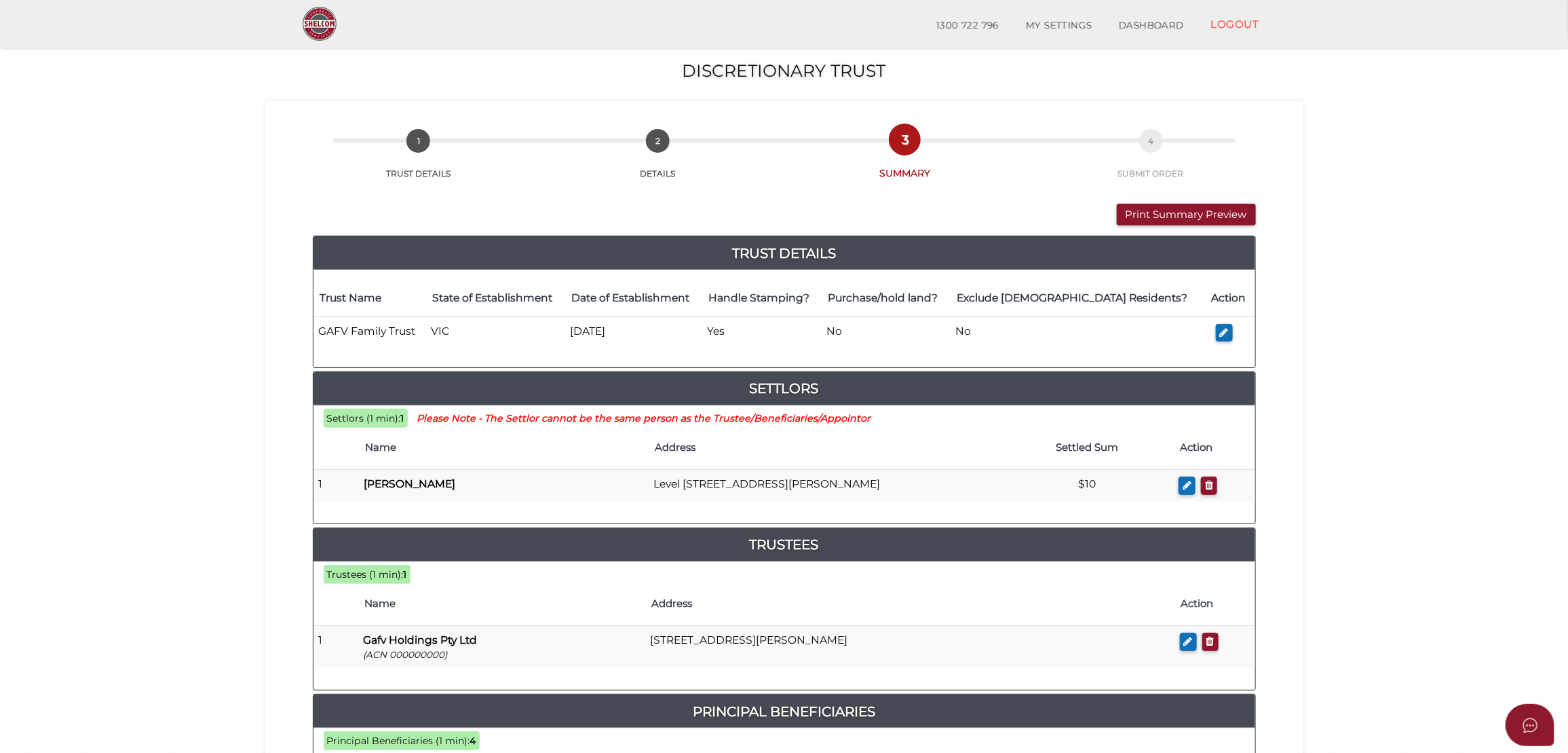
scroll to position [689, 0]
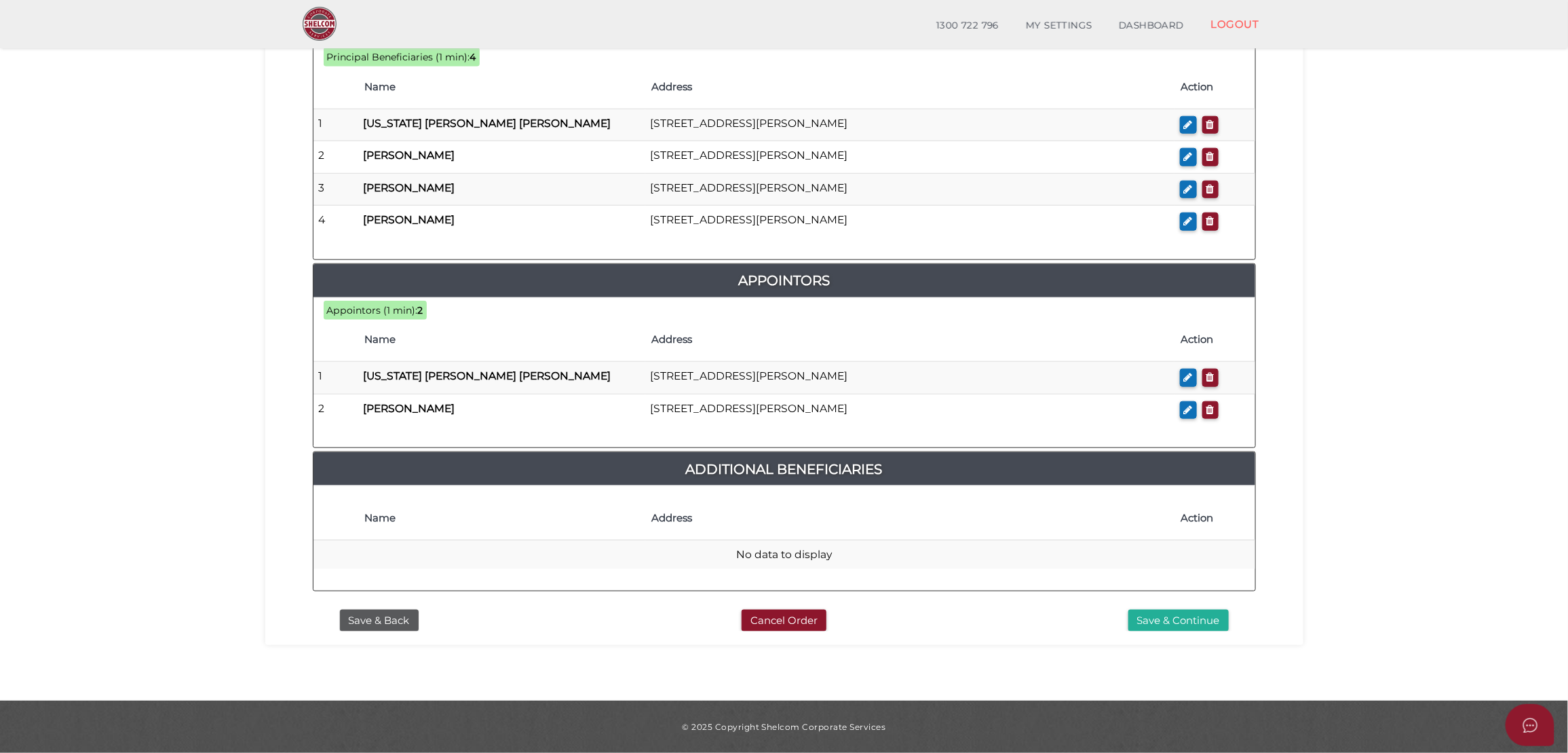
click at [1204, 631] on div "9a99c379ecf92272ab997715d19e06bb 1 TRUST DETAILS 2 DETAILS 3 SUMMARY 4 SUBMIT O…" at bounding box center [784, 31] width 1038 height 1227
click at [1161, 605] on div "Save & Back Cancel Order Save & Continue" at bounding box center [784, 617] width 964 height 29
click at [1162, 611] on button "Save & Continue" at bounding box center [1178, 620] width 100 height 22
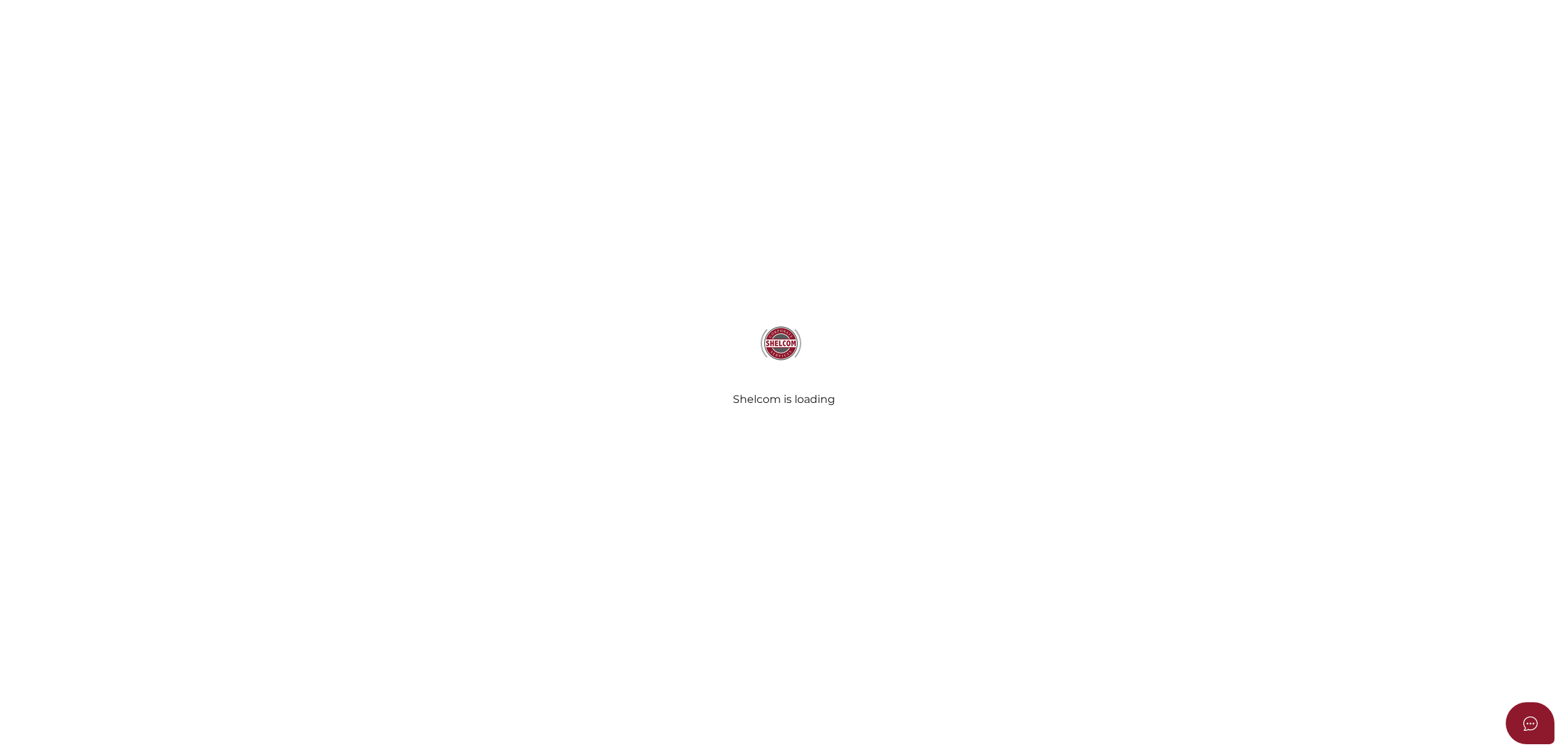
select select "Comb Binding"
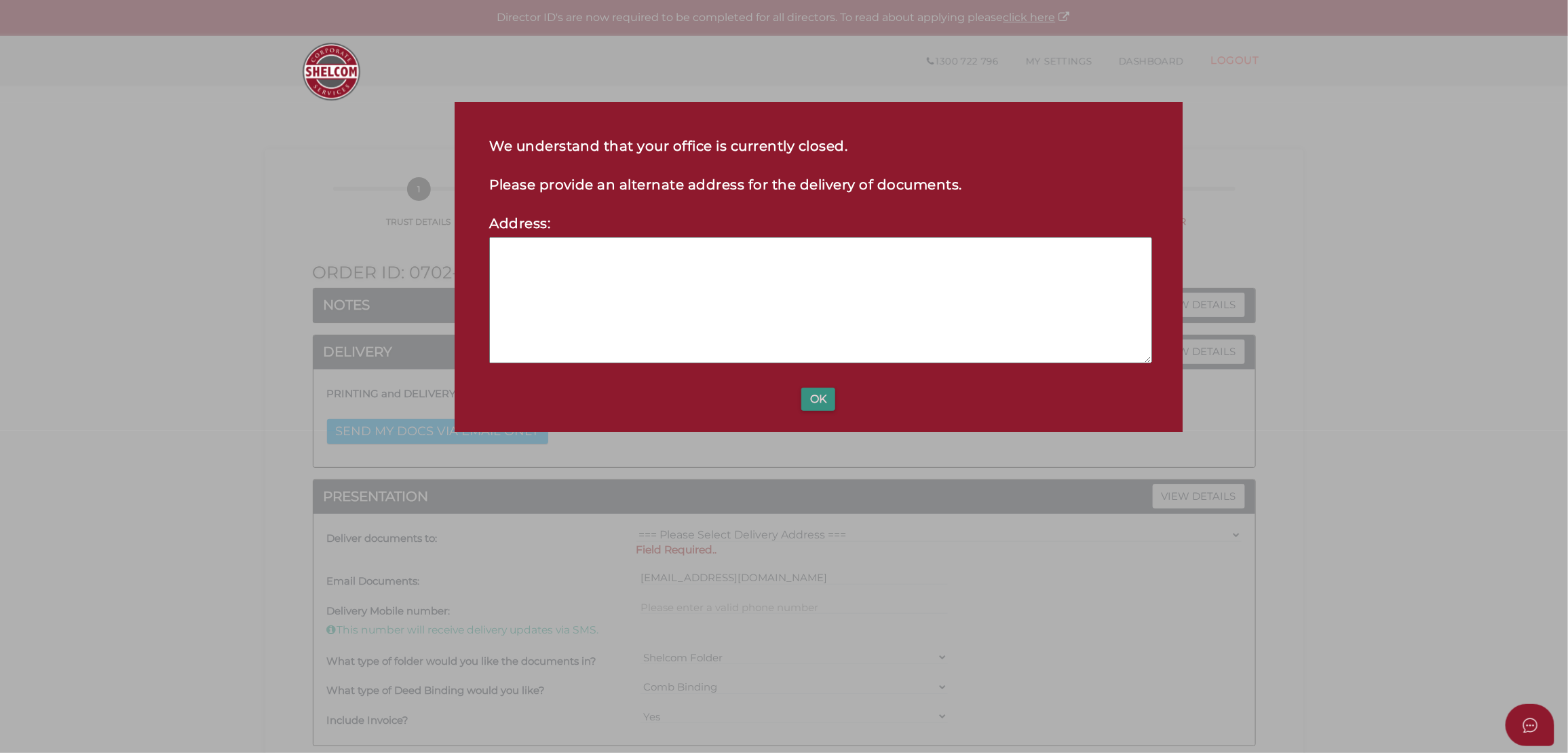
click at [819, 399] on button "OK" at bounding box center [818, 399] width 34 height 23
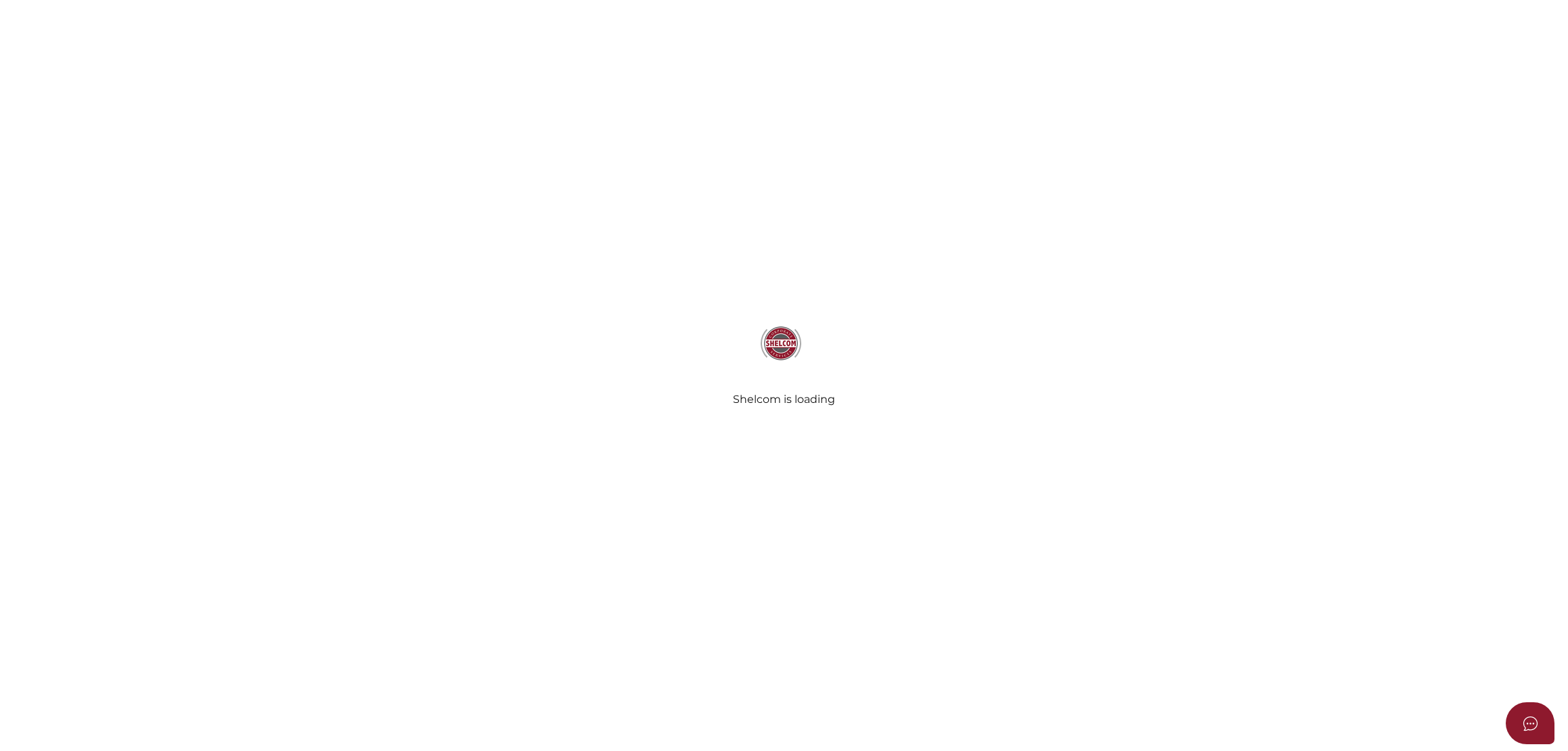
select select "Comb Binding"
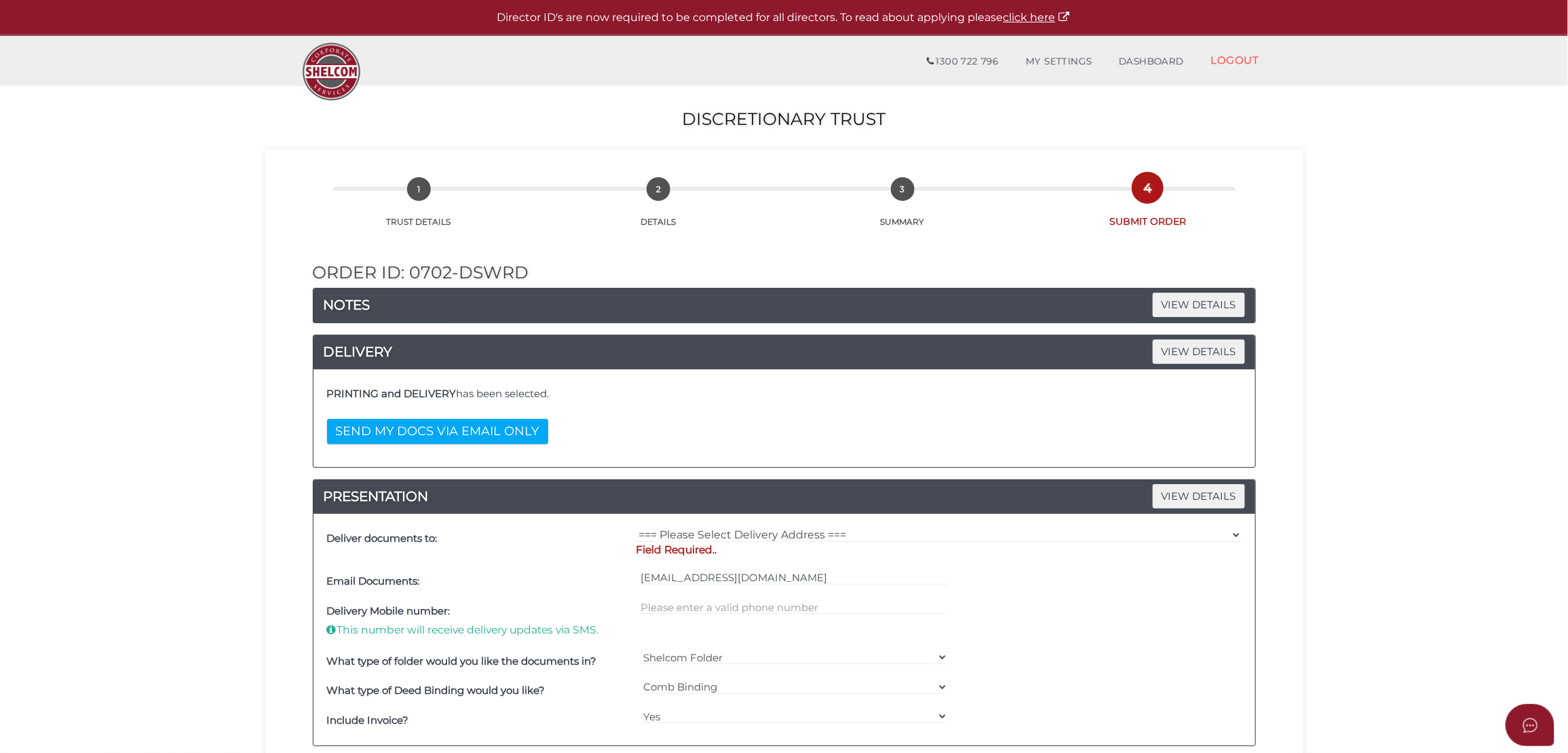
scroll to position [121, 0]
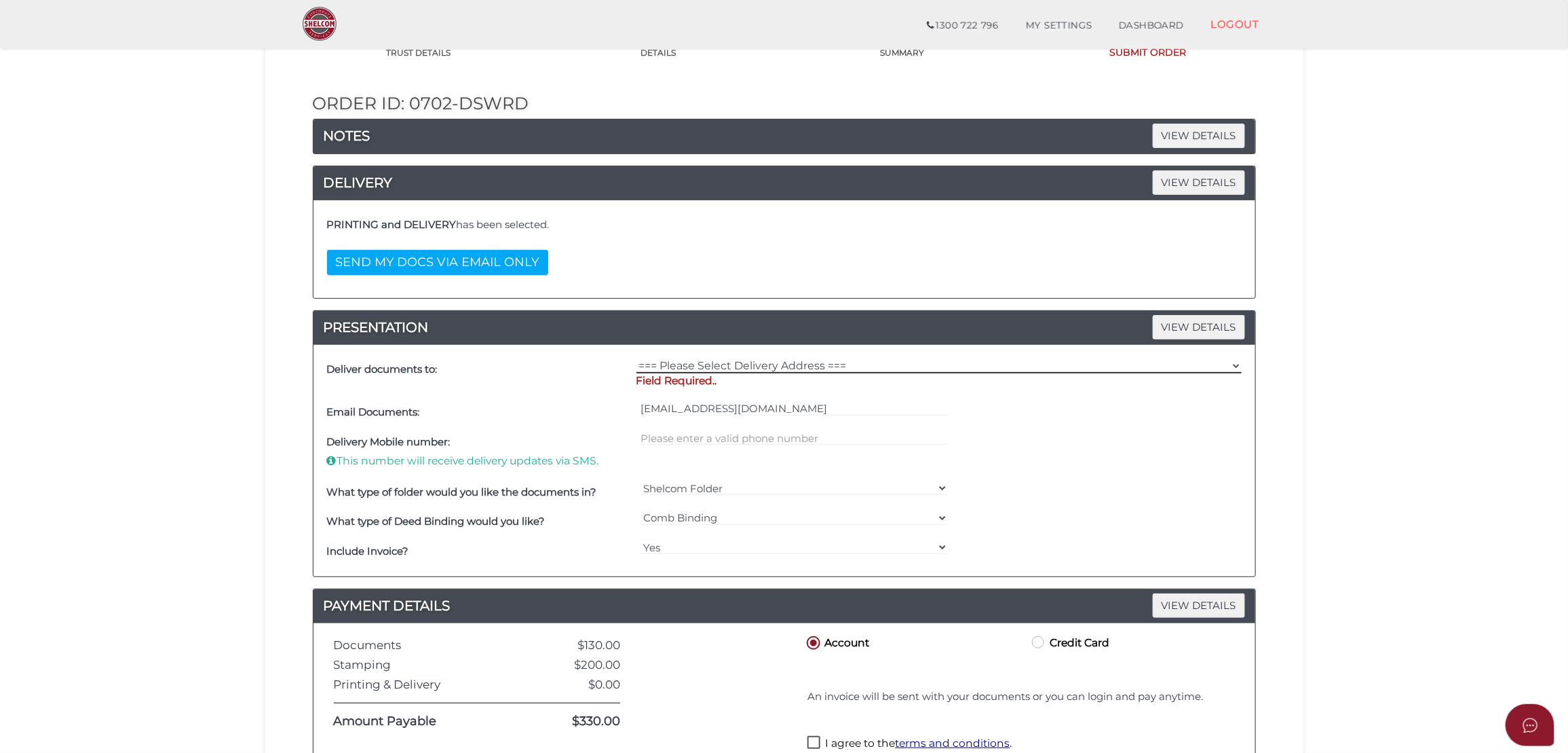
click at [783, 367] on select "=== Please Select Delivery Address === (User Address - [PERSON_NAME][GEOGRAPHIC…" at bounding box center [939, 365] width 605 height 15
select select "0"
click at [636, 359] on select "=== Please Select Delivery Address === (User Address - [PERSON_NAME][GEOGRAPHIC…" at bounding box center [939, 365] width 605 height 15
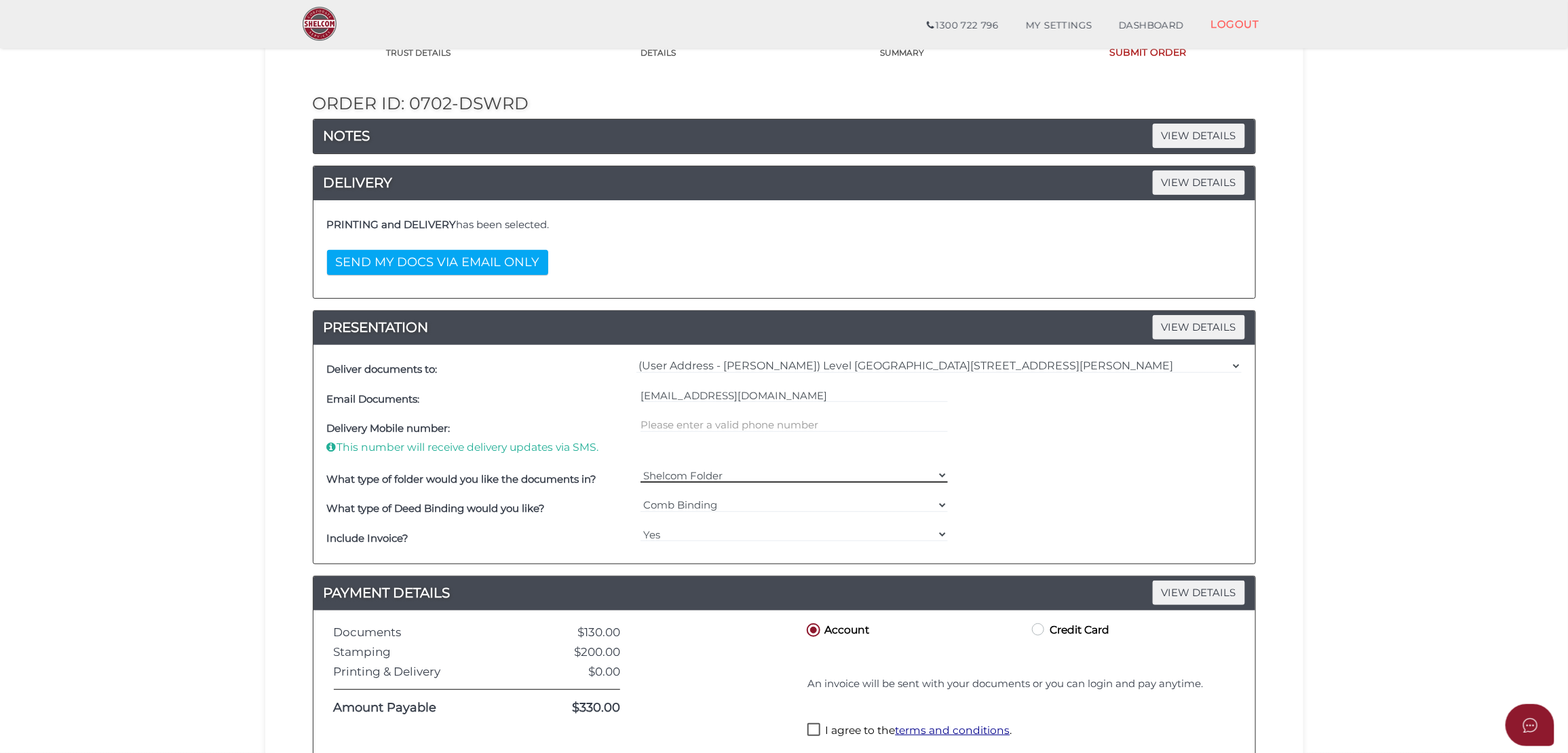
click at [690, 472] on select "Shelcom Folder === Please Select === Shelcom Folder Client Supplied Folder No F…" at bounding box center [794, 475] width 307 height 15
click at [712, 472] on select "Shelcom Folder === Please Select === Shelcom Folder Client Supplied Folder No F…" at bounding box center [794, 475] width 307 height 15
drag, startPoint x: 722, startPoint y: 504, endPoint x: 708, endPoint y: 504, distance: 14.0
click at [722, 504] on select "=== Please Select === Comb Binding No Binding" at bounding box center [794, 504] width 307 height 15
click at [708, 504] on select "=== Please Select === Comb Binding No Binding" at bounding box center [794, 504] width 307 height 15
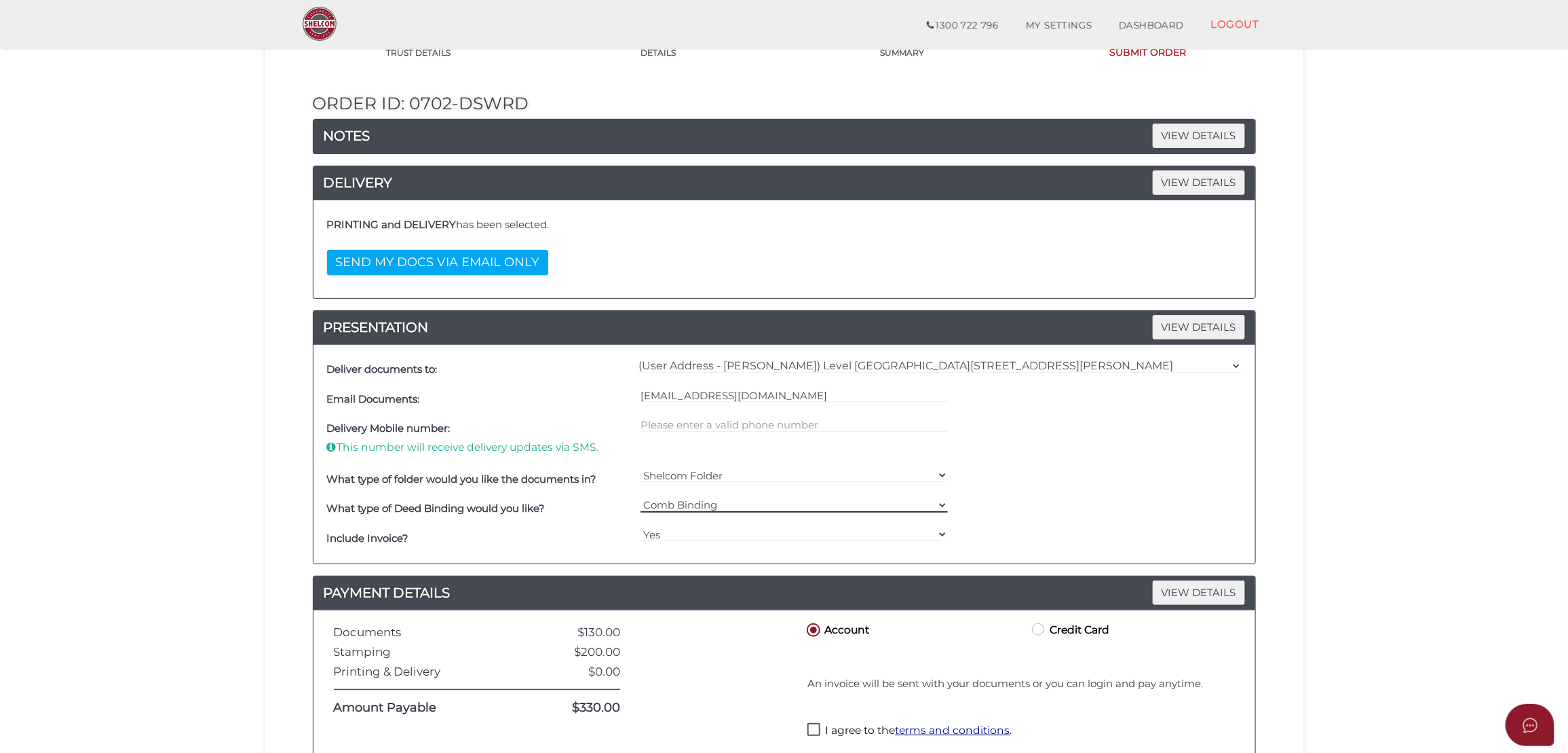
scroll to position [181, 0]
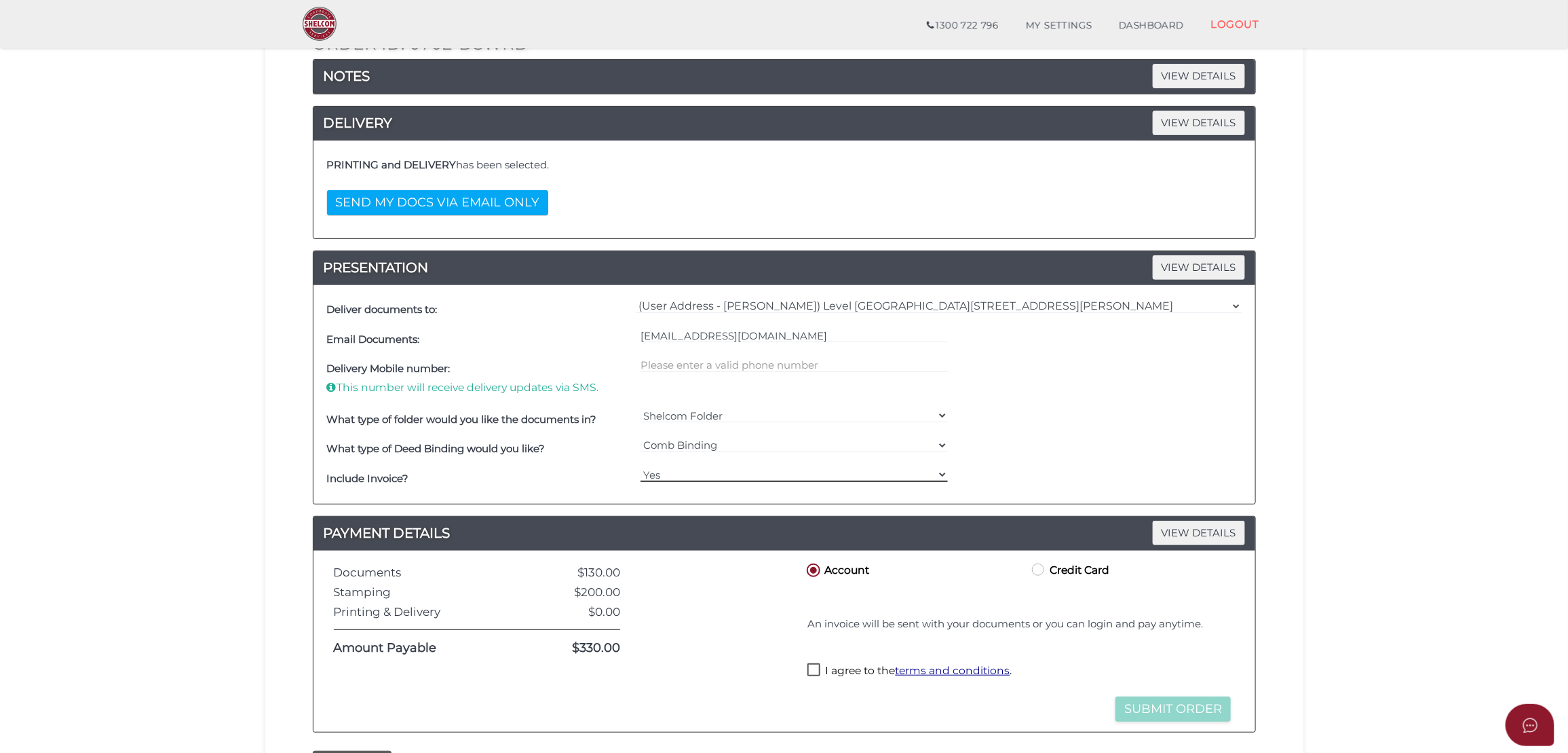
click at [711, 477] on select "Yes No" at bounding box center [794, 474] width 307 height 15
click at [699, 477] on select "Yes No" at bounding box center [794, 474] width 307 height 15
click at [1053, 562] on label "Credit Card" at bounding box center [1069, 568] width 80 height 17
radio input "true"
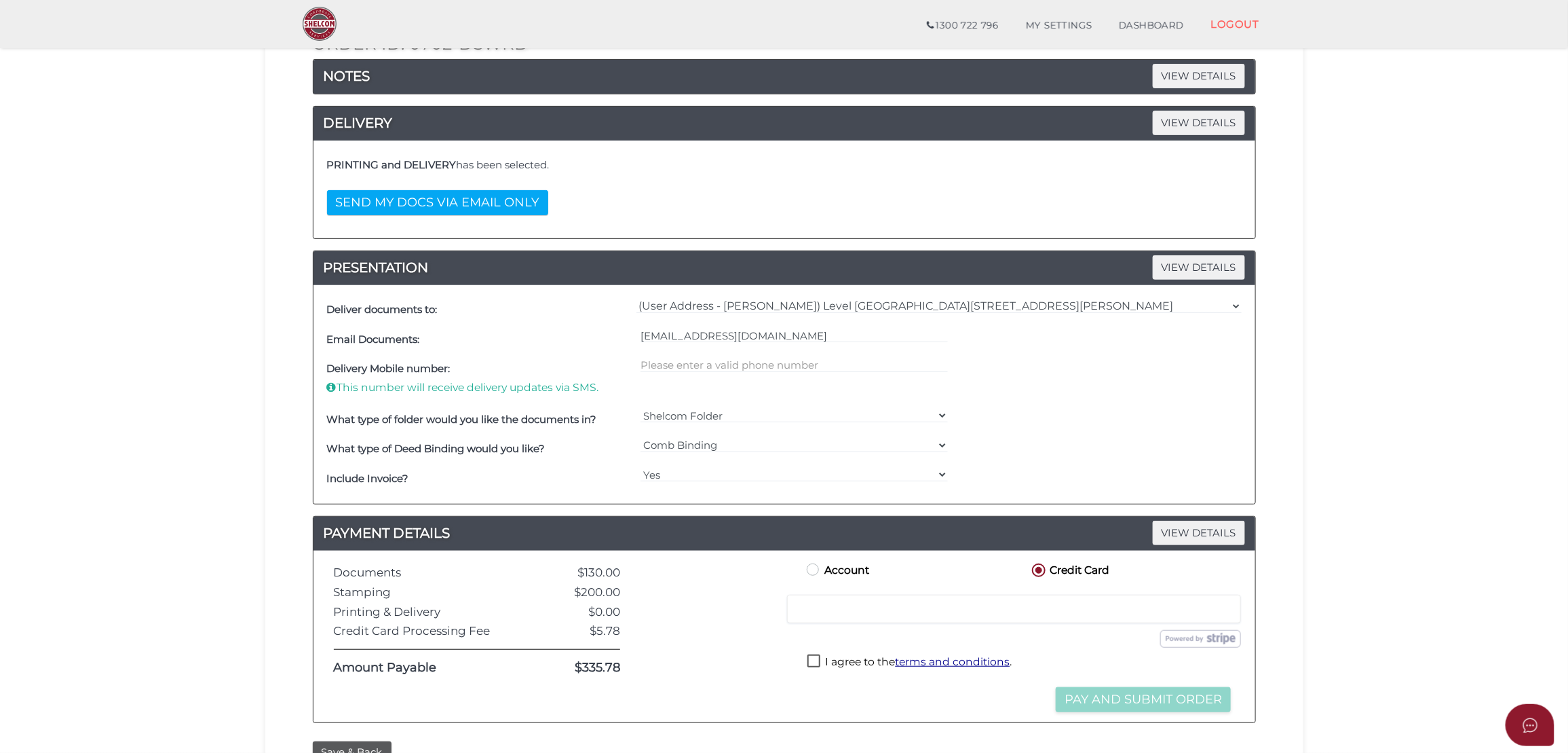
click at [860, 566] on label "Account" at bounding box center [837, 568] width 65 height 17
radio input "true"
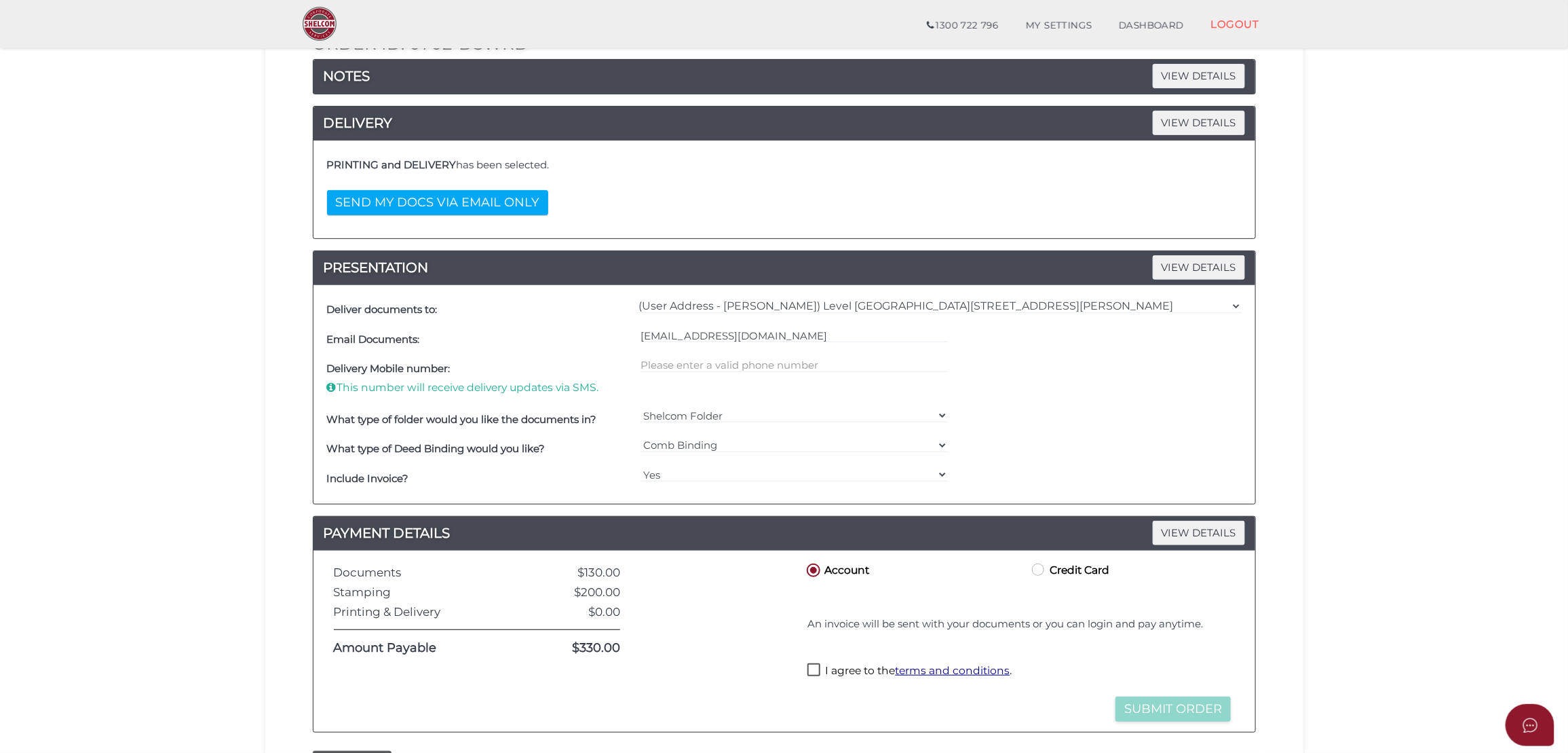
scroll to position [302, 0]
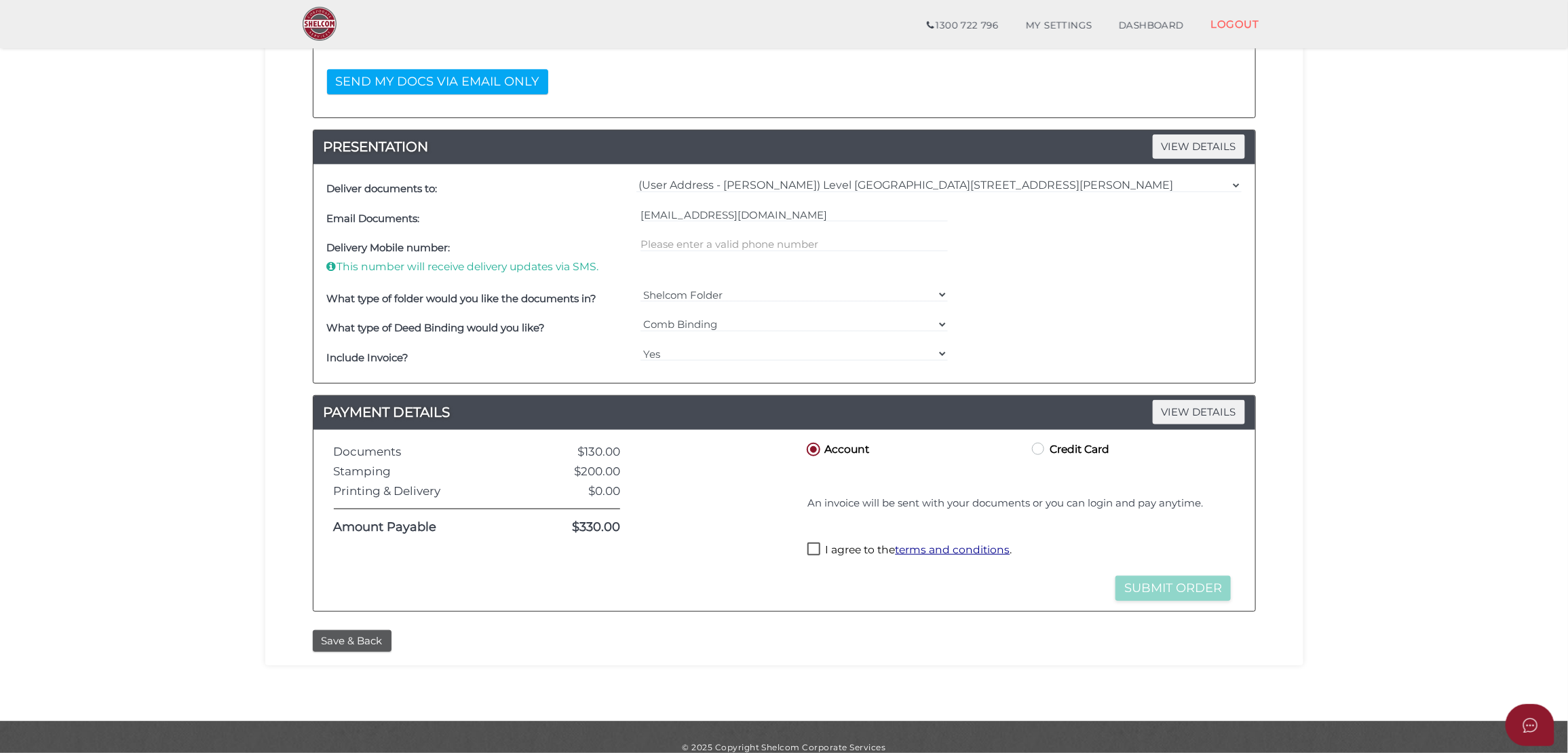
click at [849, 553] on label "I agree to the terms and conditions ." at bounding box center [909, 550] width 204 height 17
checkbox input "true"
click at [1179, 585] on button "Submit Order" at bounding box center [1173, 589] width 116 height 25
